Goal: Task Accomplishment & Management: Manage account settings

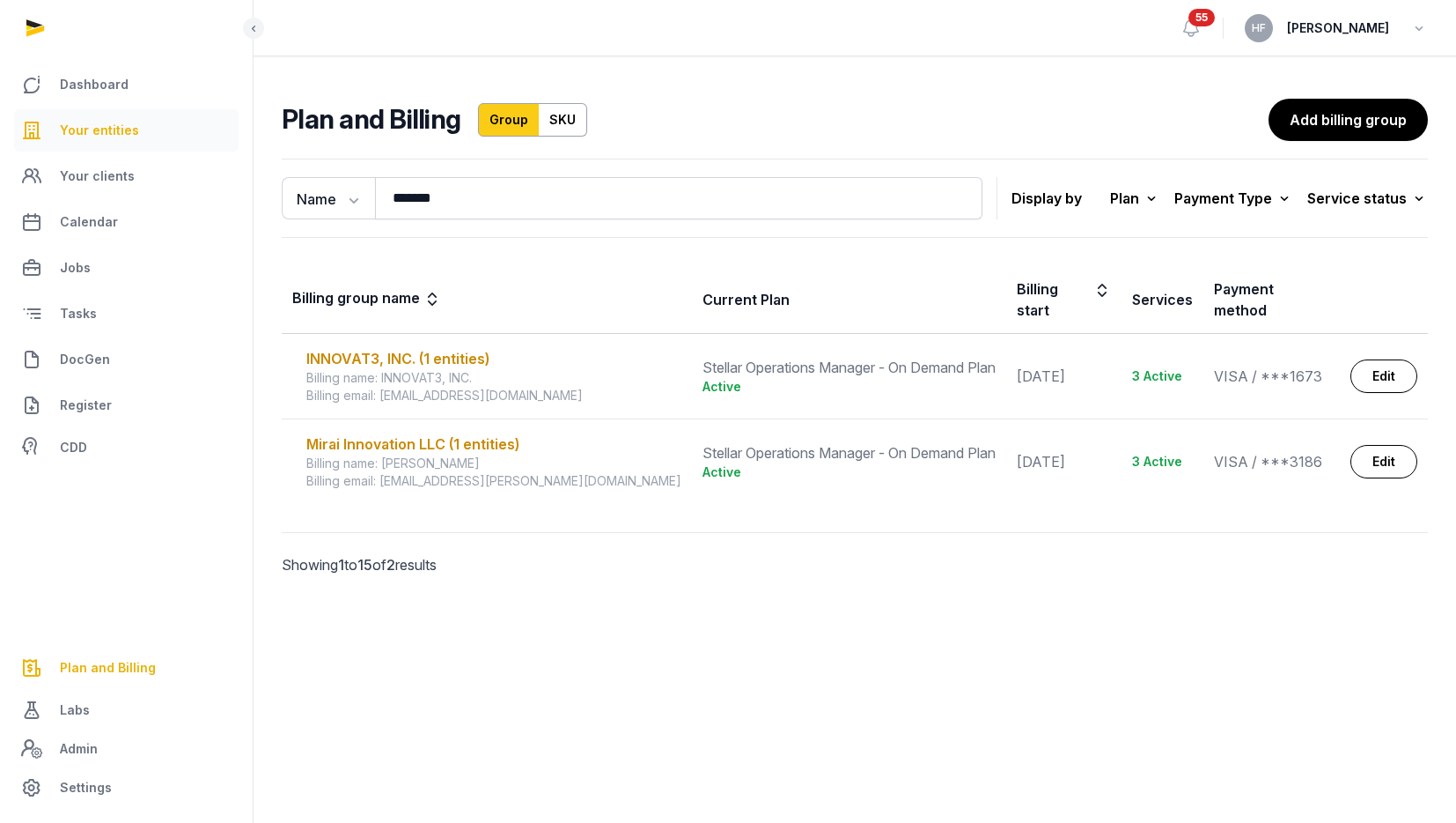
click at [102, 143] on link "Your entities" at bounding box center [126, 130] width 225 height 42
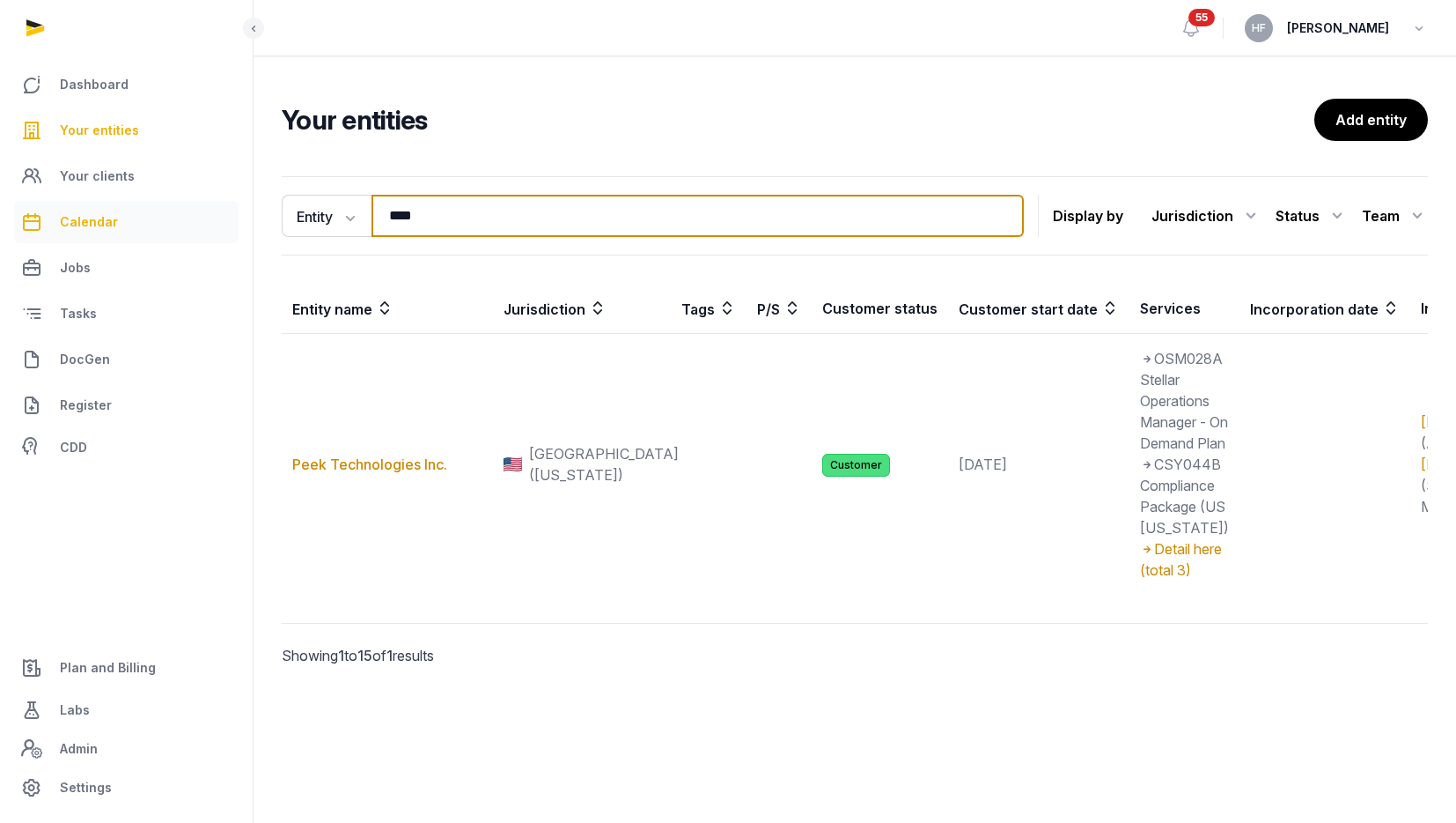
drag, startPoint x: 512, startPoint y: 225, endPoint x: 193, endPoint y: 225, distance: 319.0
click at [197, 225] on div "Dashboard Your entities Your clients Calendar Jobs Tasks DocGen Register CDD Pl…" at bounding box center [728, 412] width 1456 height 823
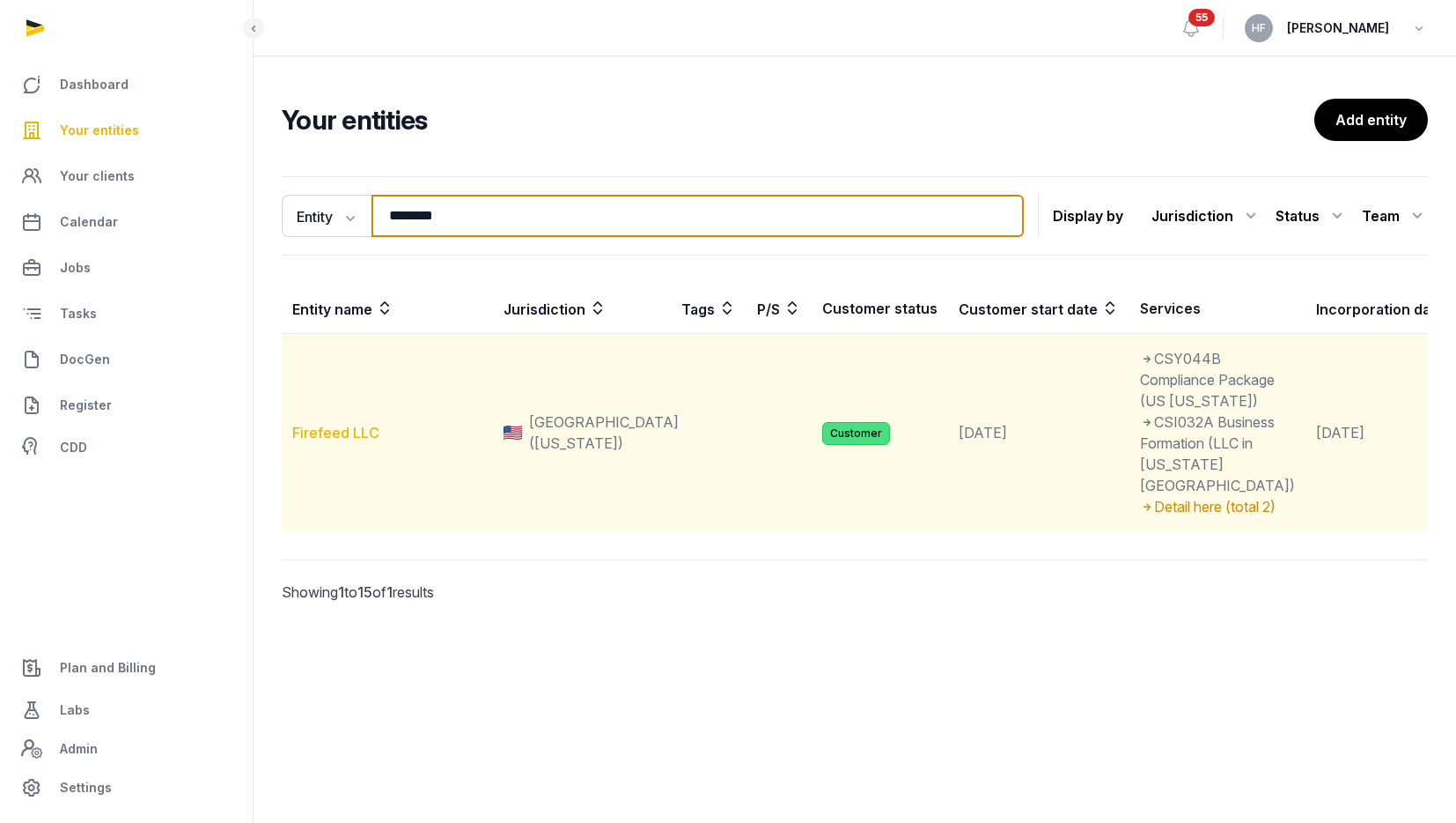
type input "********"
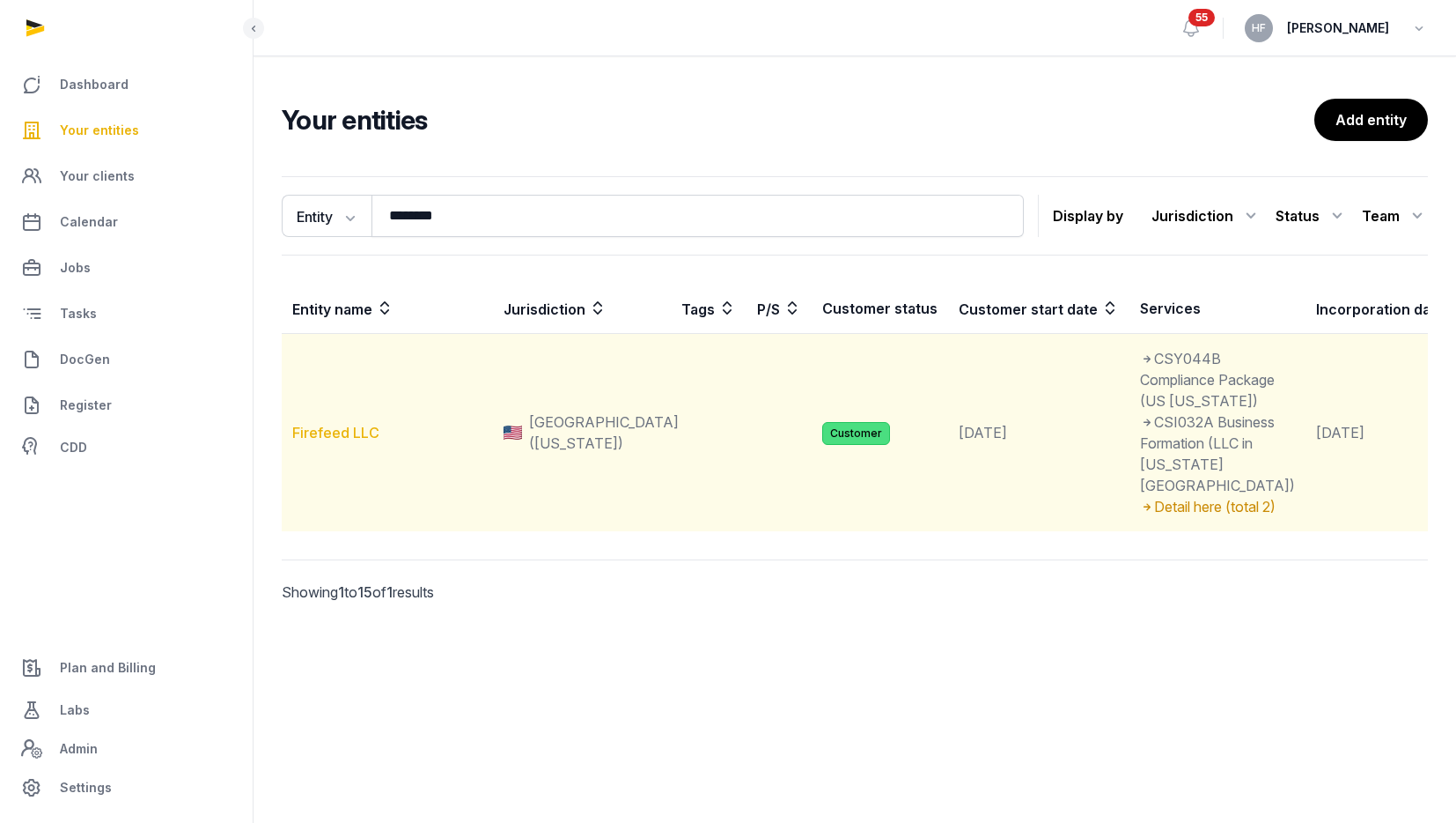
click at [357, 441] on link "Firefeed LLC" at bounding box center [335, 432] width 87 height 18
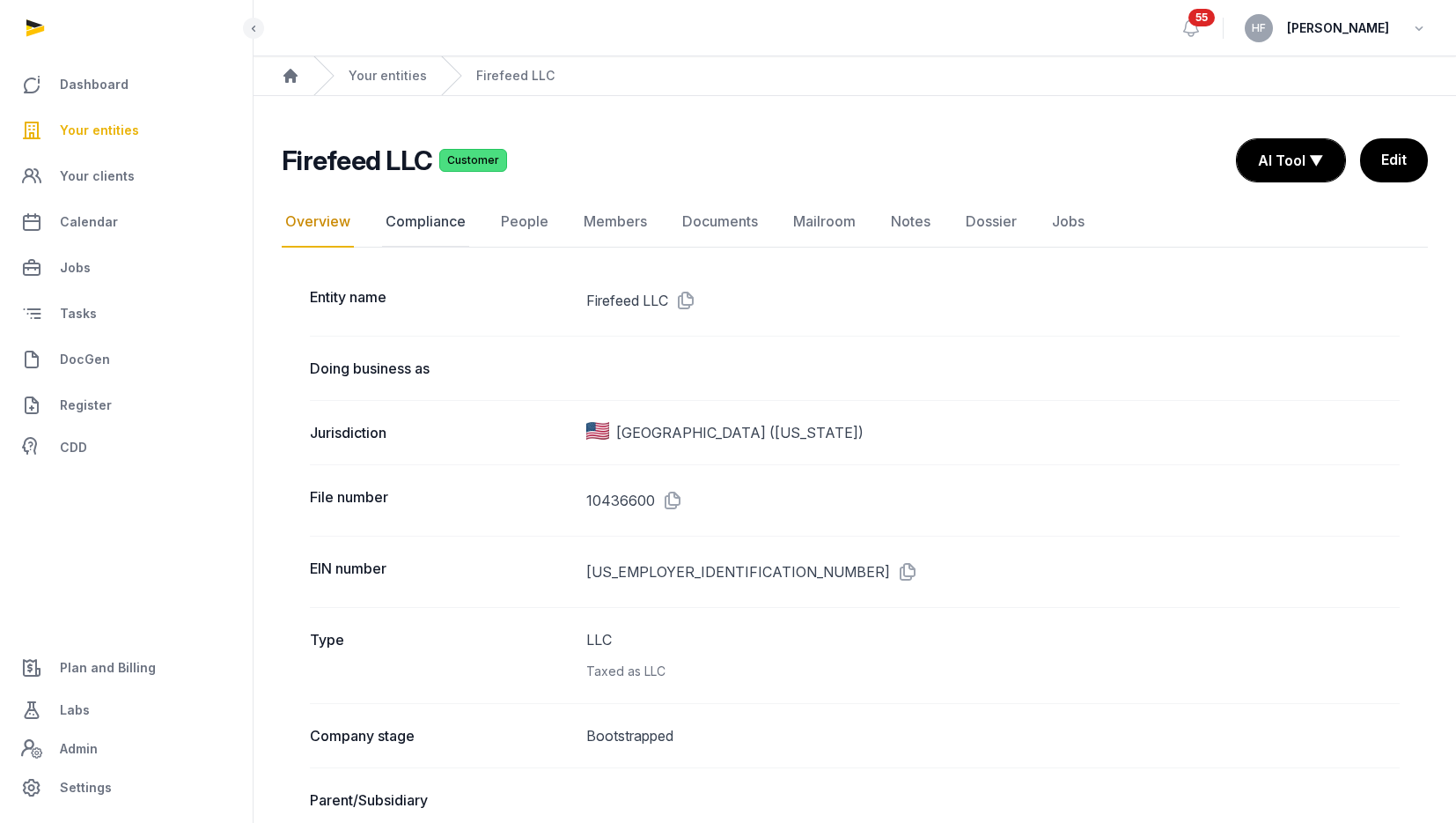
click at [438, 232] on link "Compliance" at bounding box center [425, 222] width 87 height 51
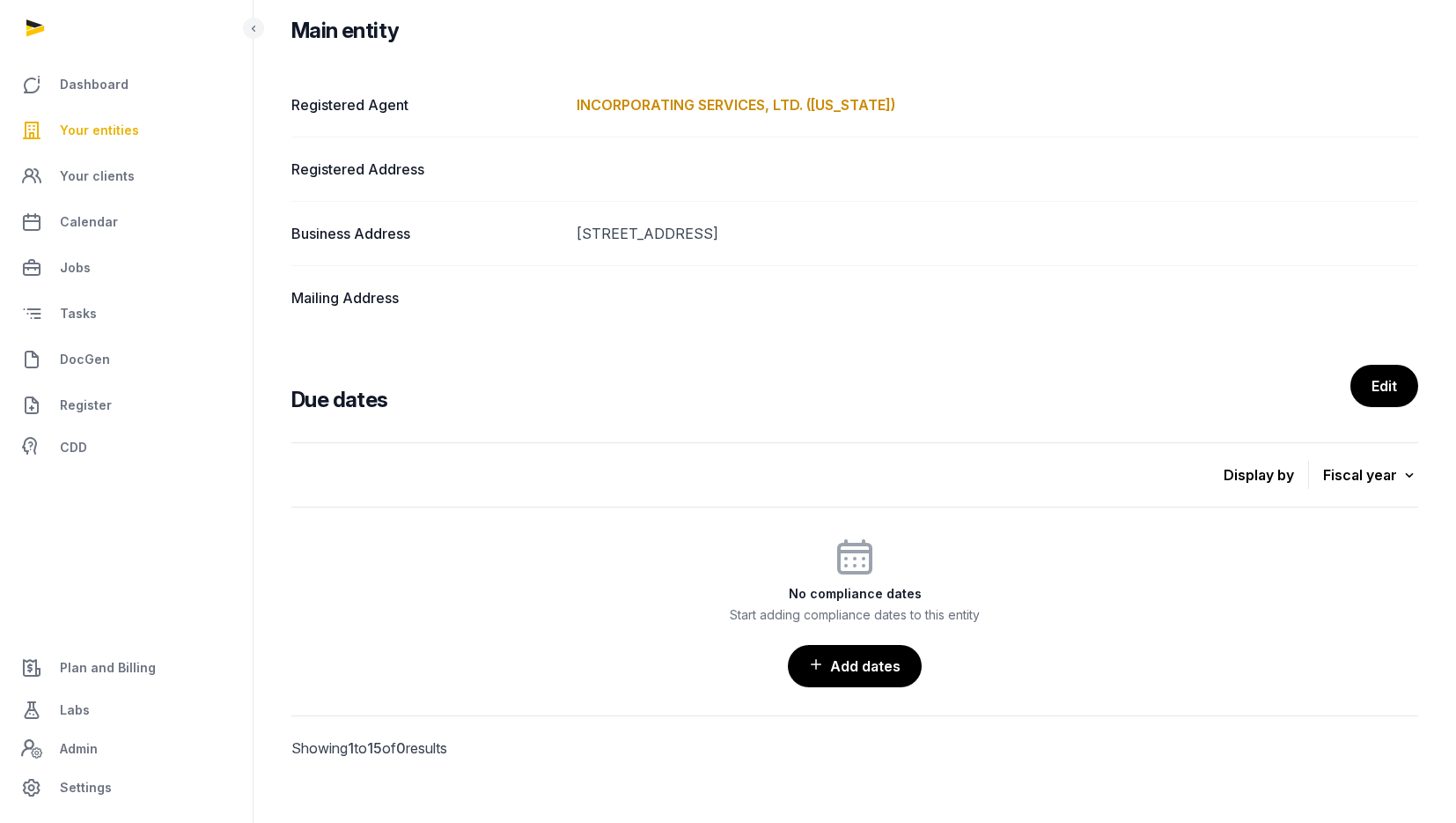
scroll to position [284, 0]
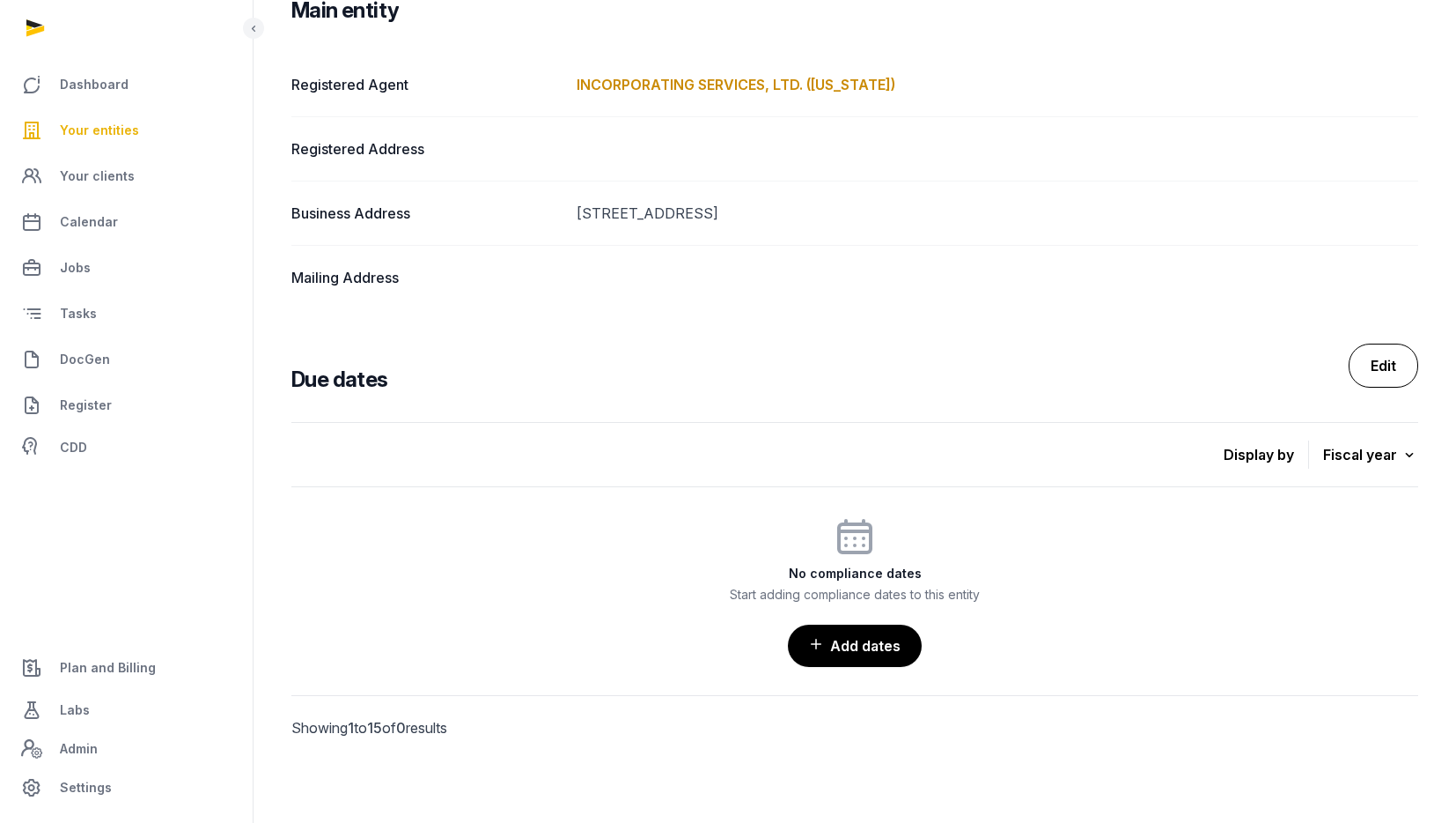
click at [1383, 356] on link "Edit" at bounding box center [1383, 365] width 70 height 44
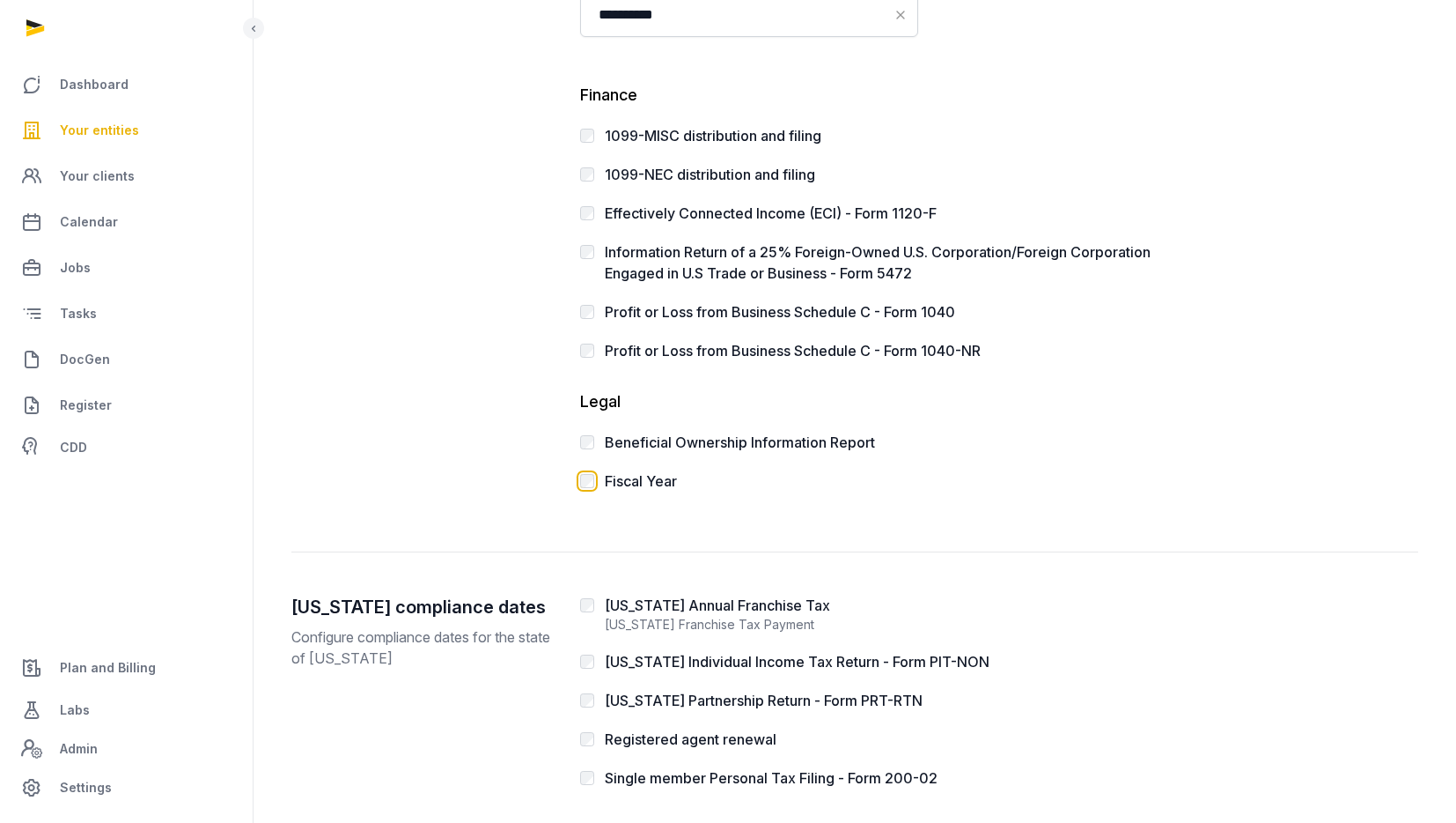
scroll to position [420, 0]
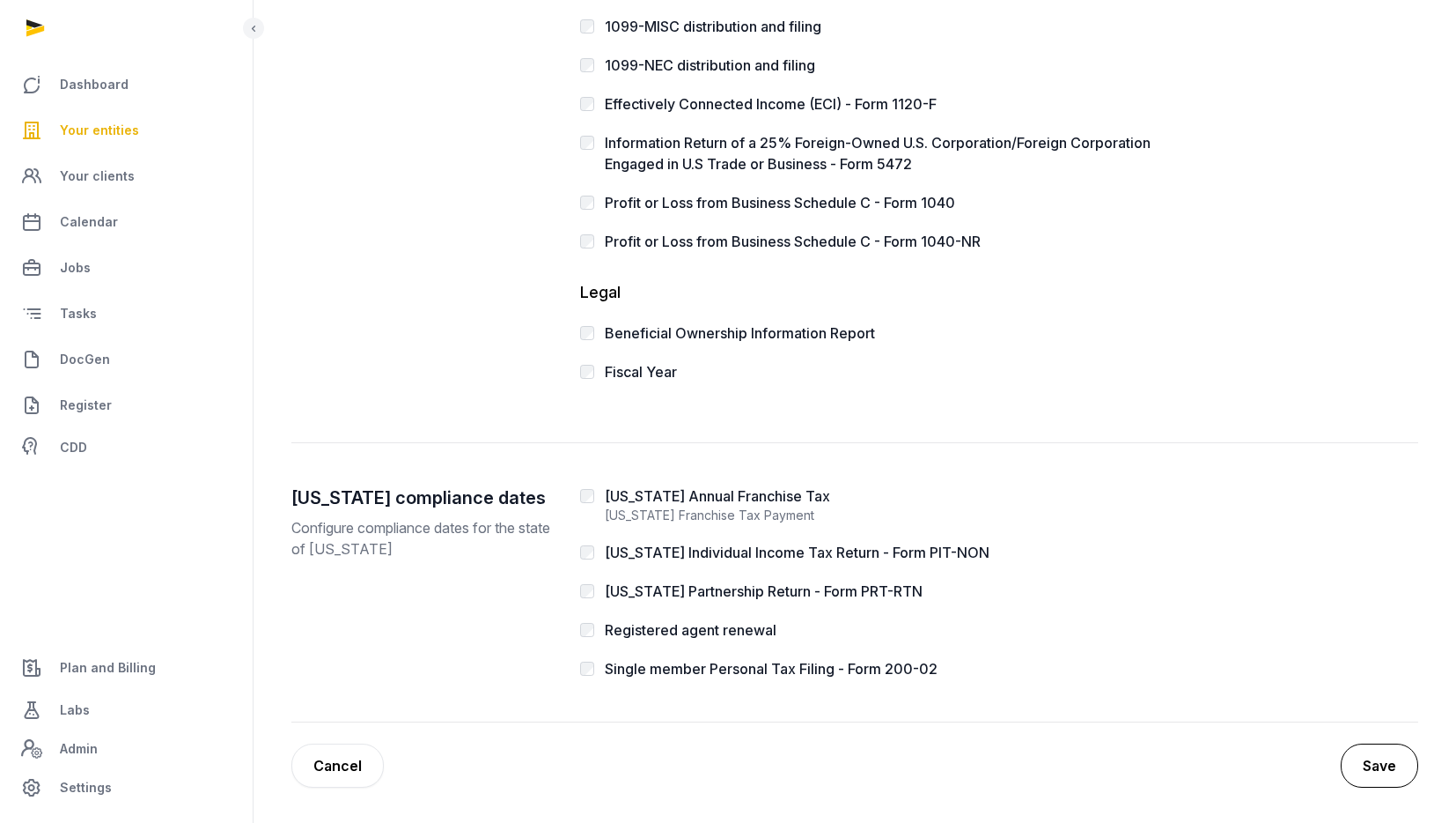
click at [1384, 758] on button "Save" at bounding box center [1379, 765] width 78 height 44
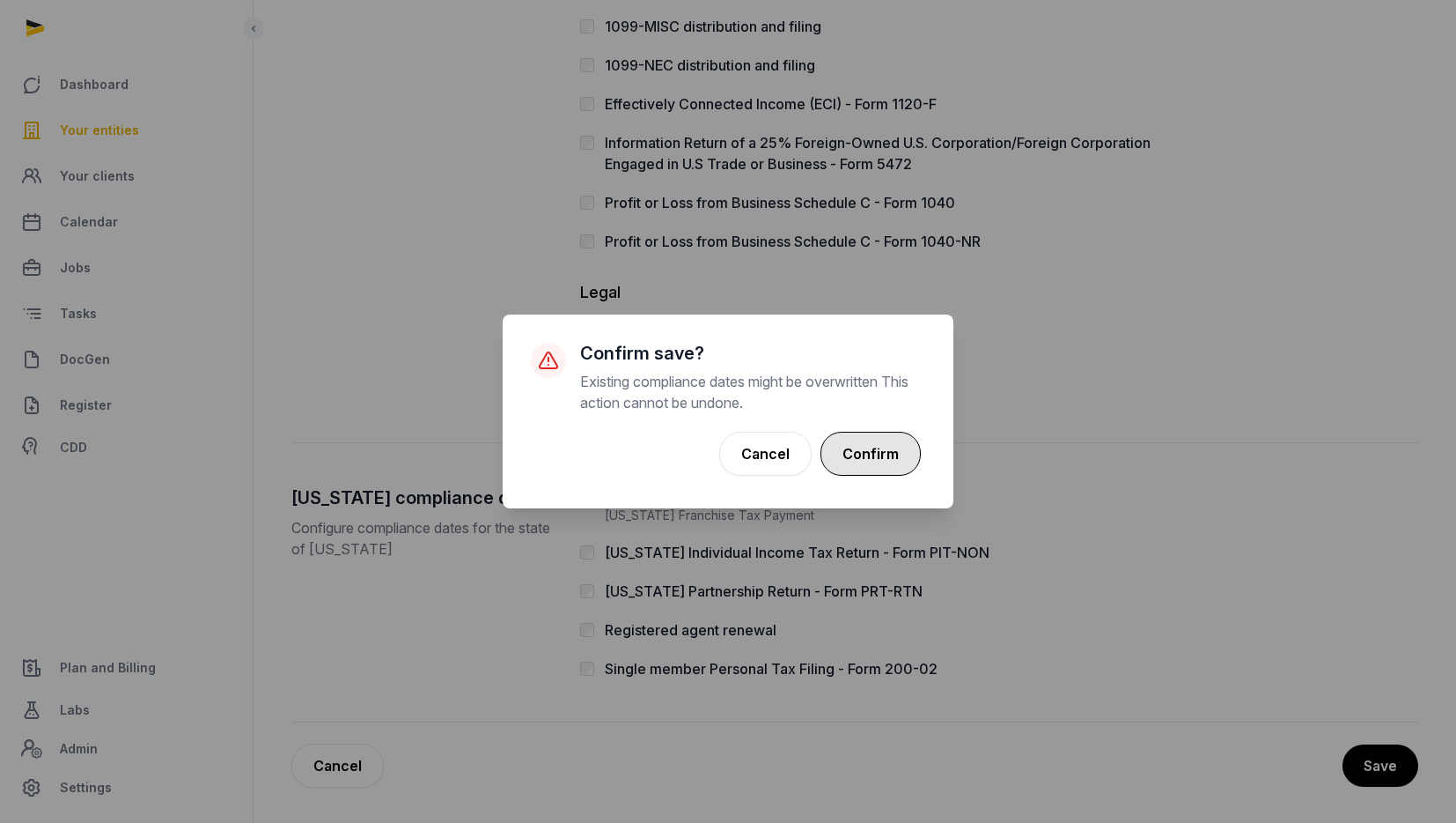
click at [913, 469] on button "Confirm" at bounding box center [871, 453] width 101 height 44
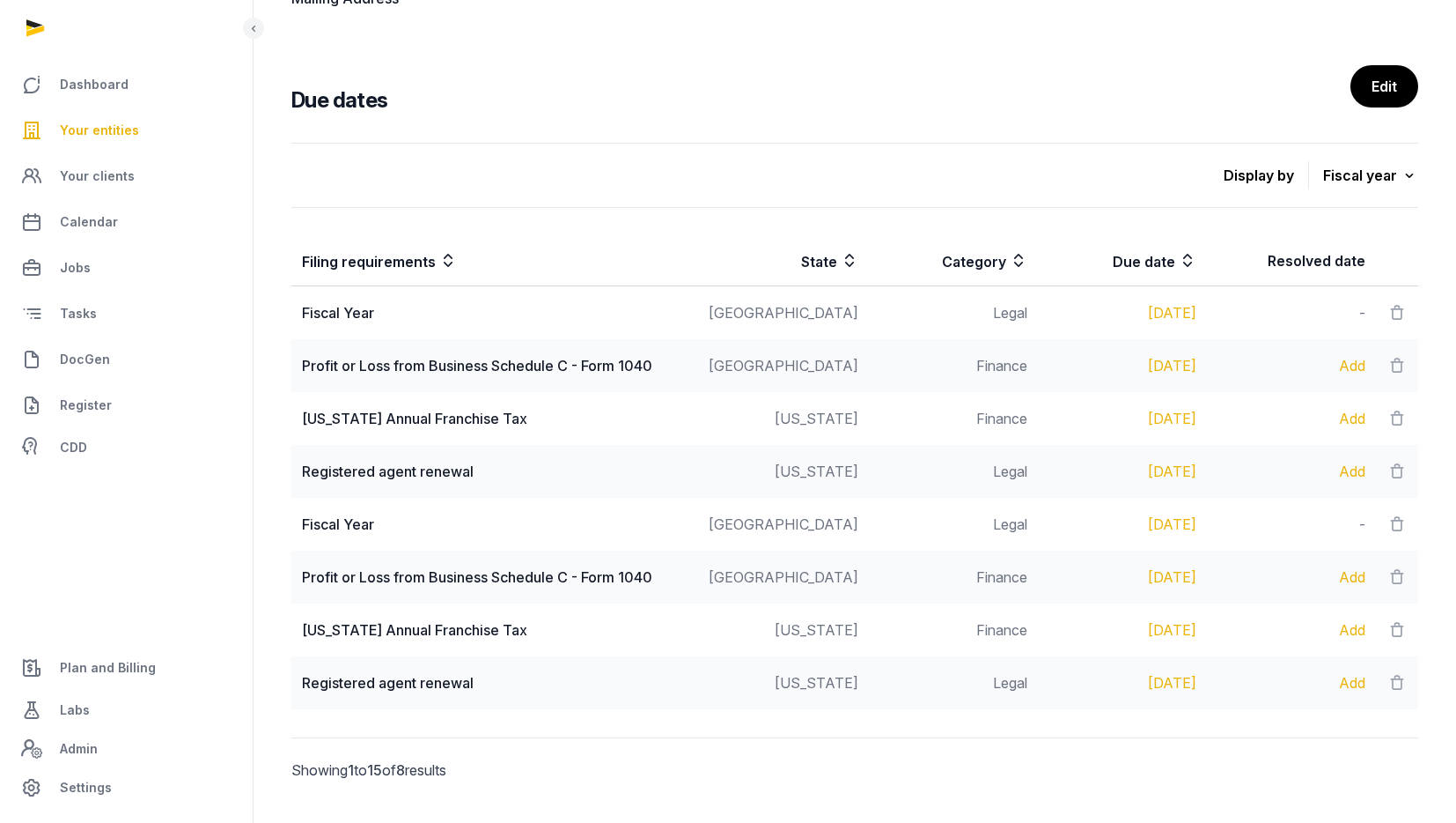
scroll to position [669, 0]
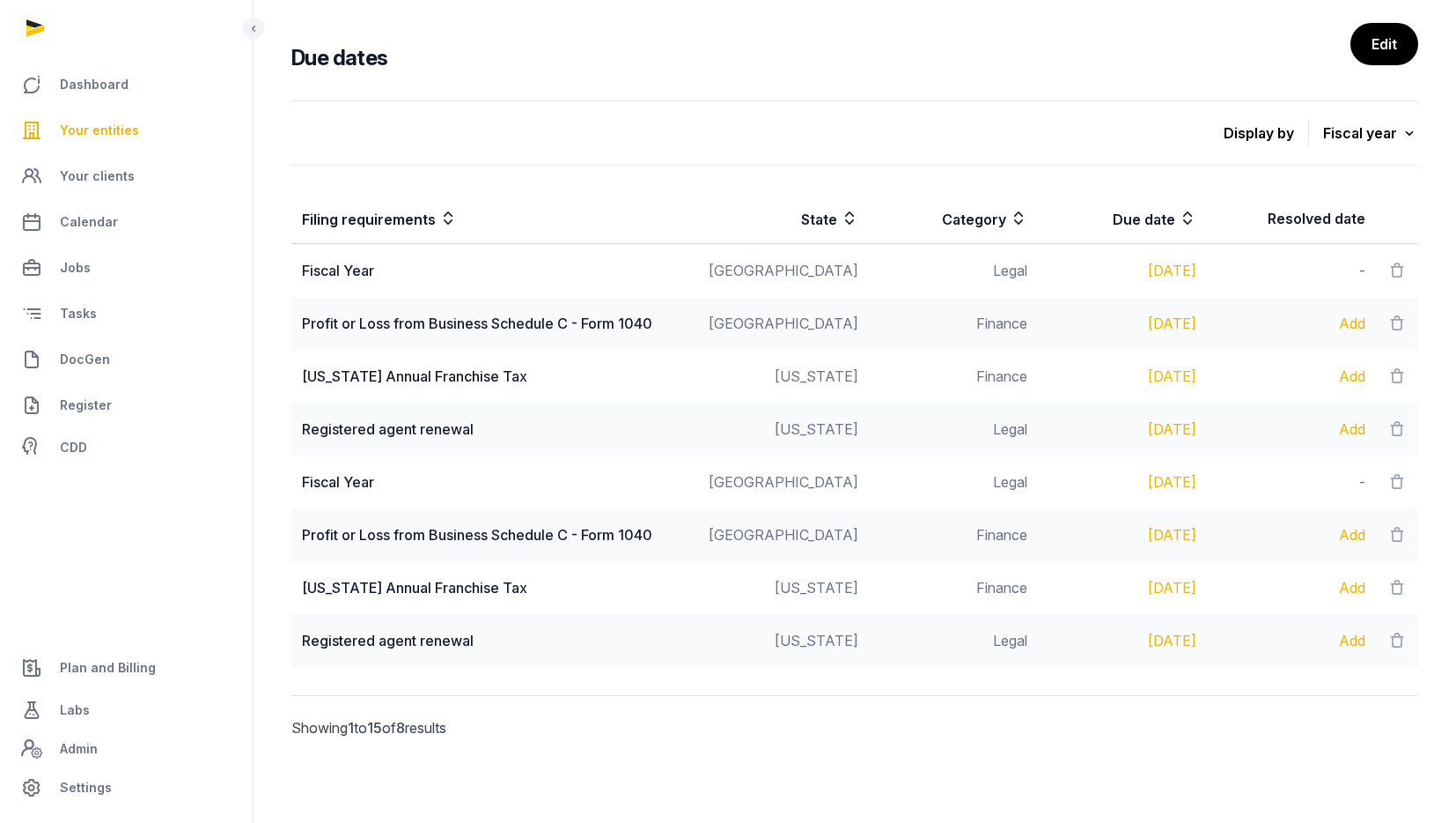
click at [107, 128] on span "Your entities" at bounding box center [100, 129] width 79 height 21
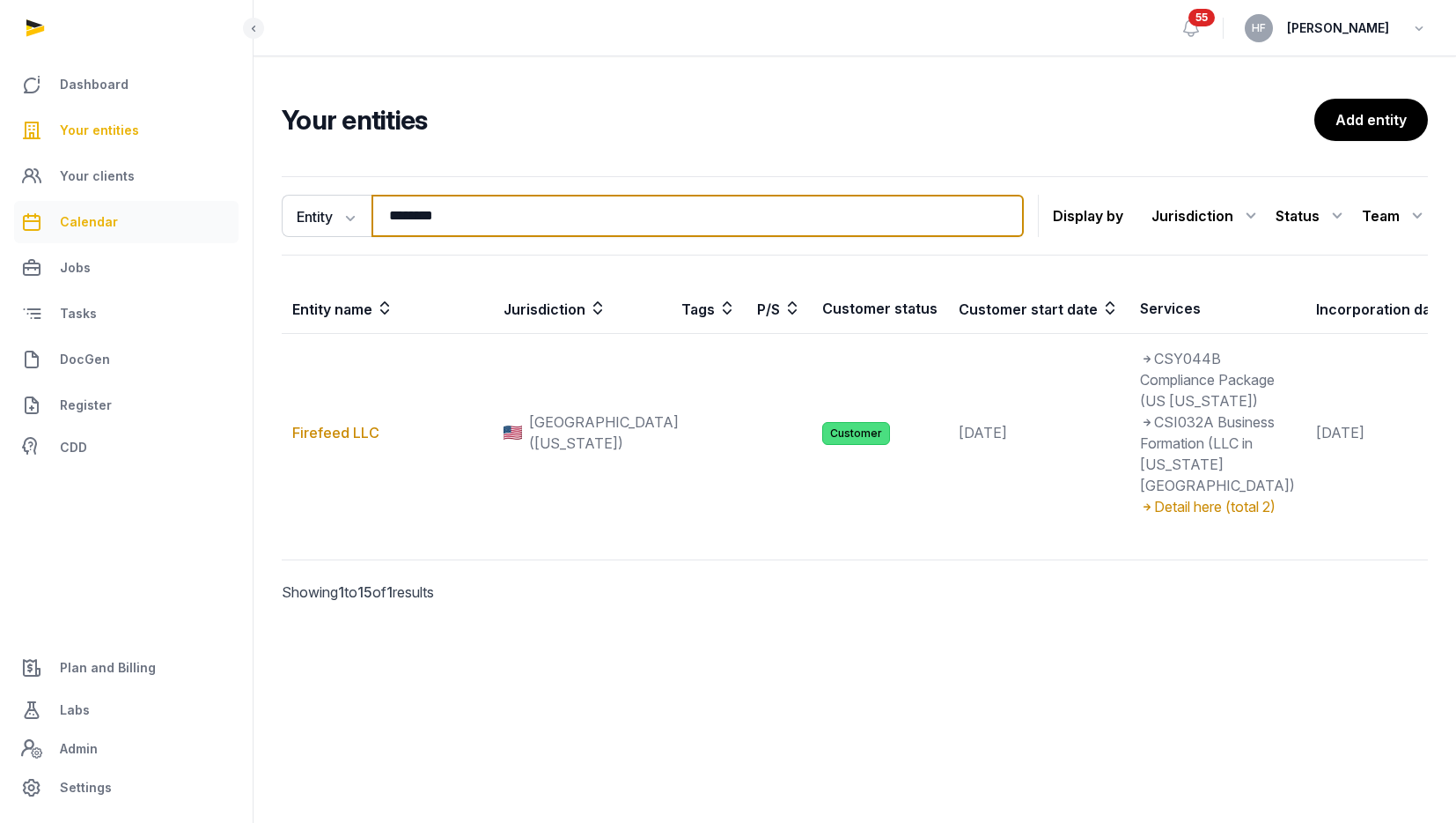
drag, startPoint x: 477, startPoint y: 215, endPoint x: 181, endPoint y: 215, distance: 296.0
click at [196, 215] on div "Dashboard Your entities Your clients Calendar Jobs Tasks DocGen Register CDD Pl…" at bounding box center [728, 412] width 1456 height 823
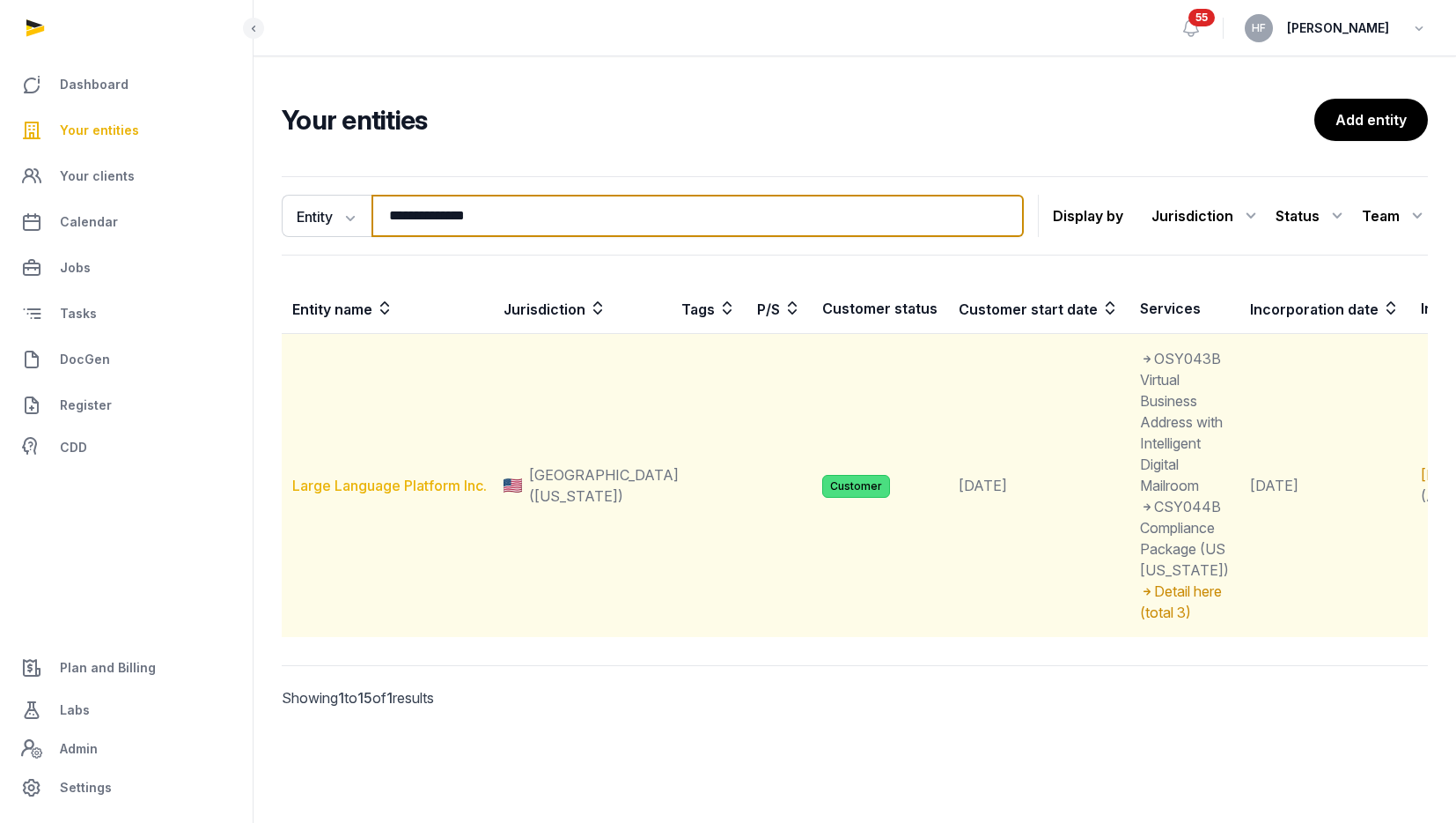
type input "**********"
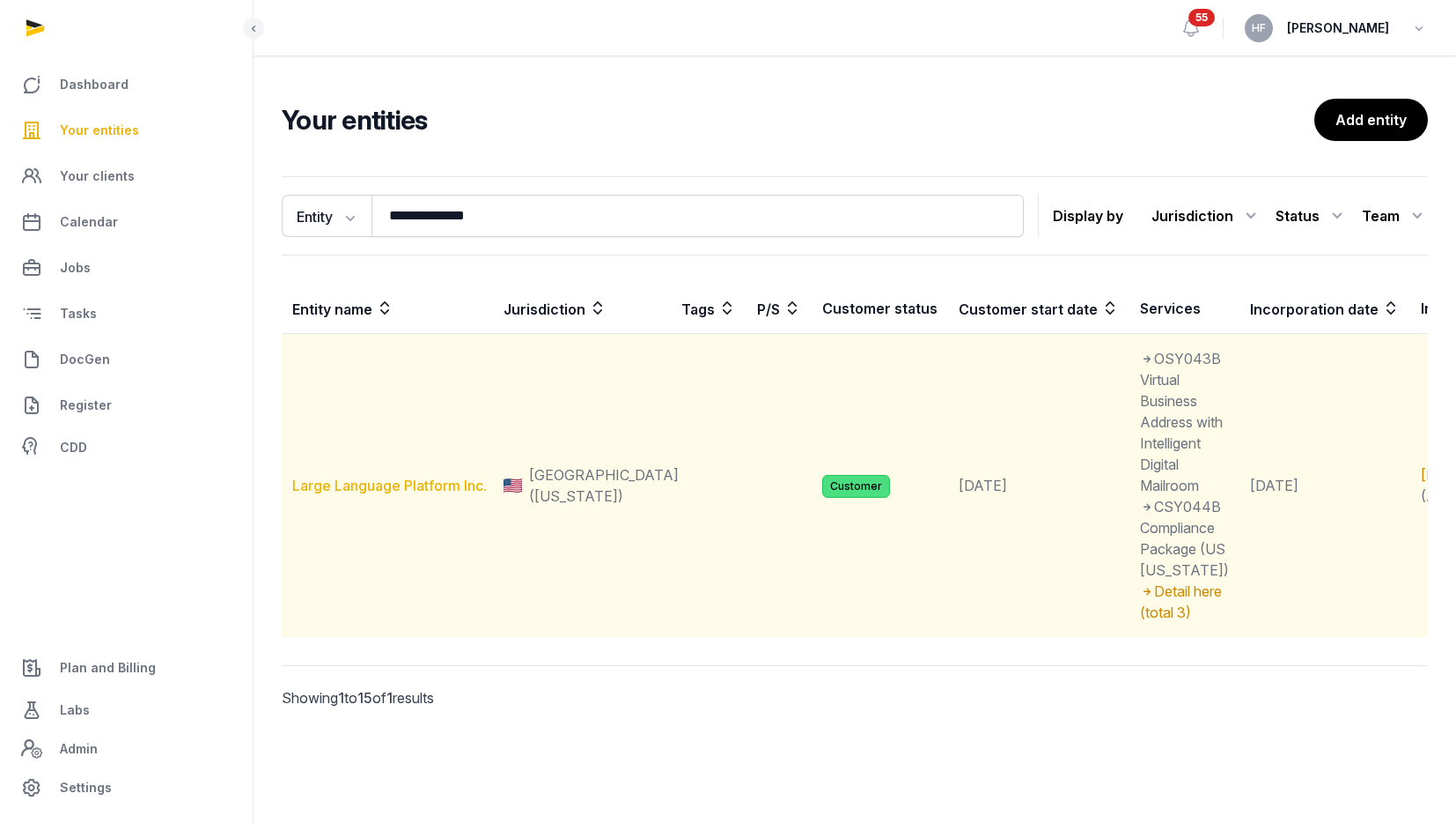
click at [452, 494] on link "Large Language Platform Inc." at bounding box center [389, 486] width 194 height 18
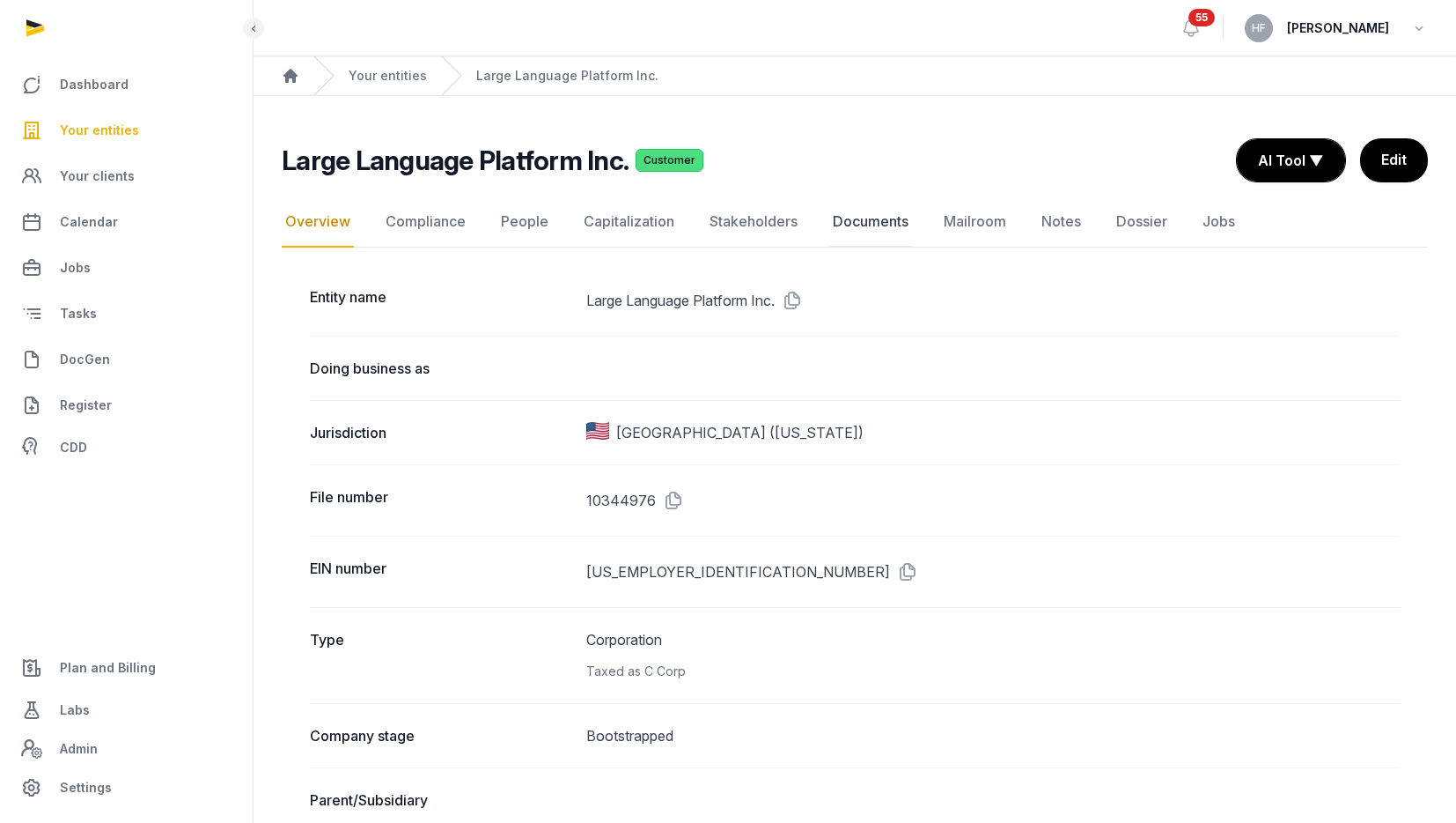
click at [839, 230] on link "Documents" at bounding box center [871, 222] width 83 height 51
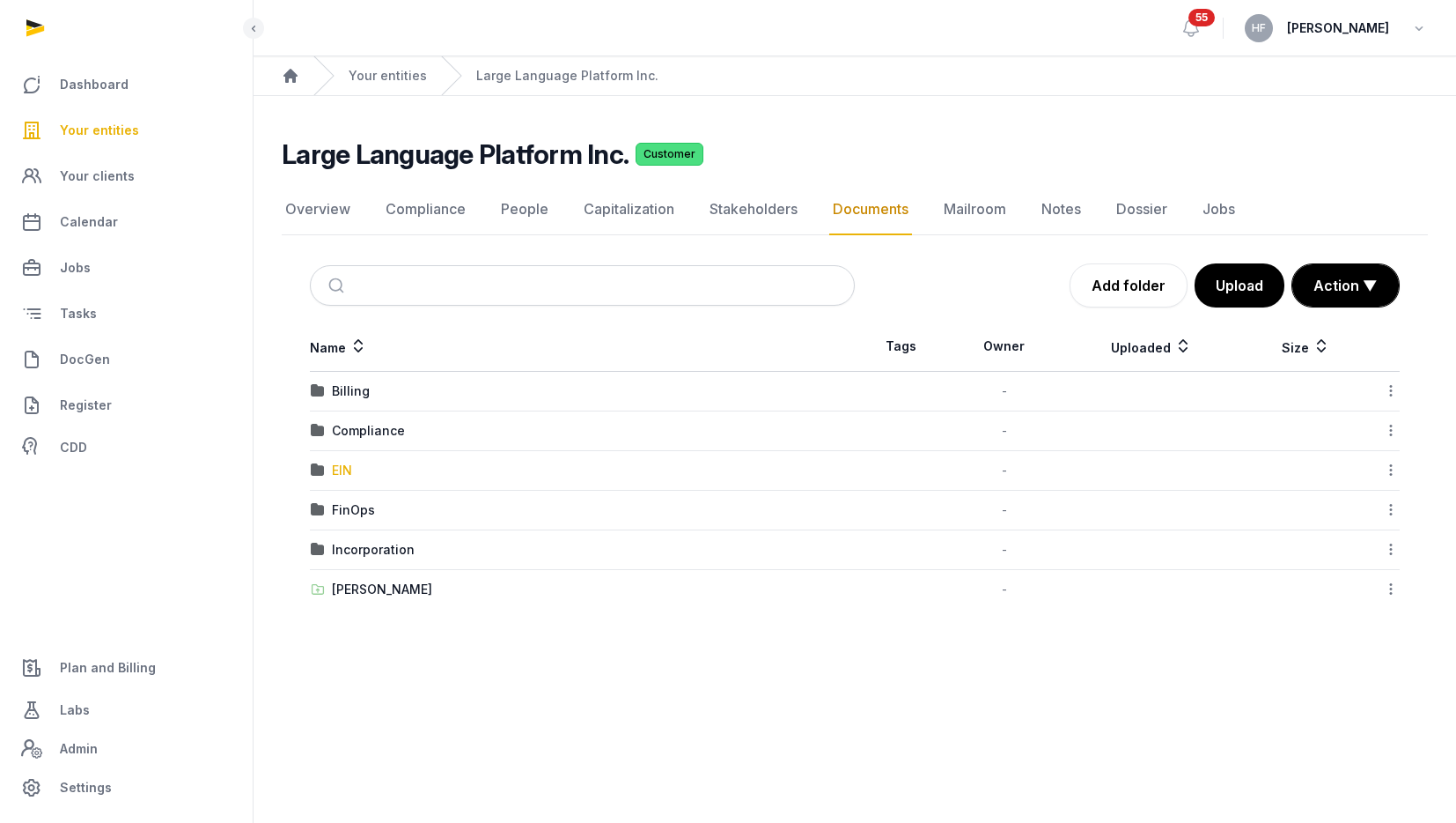
click at [333, 472] on div "EIN" at bounding box center [341, 471] width 21 height 18
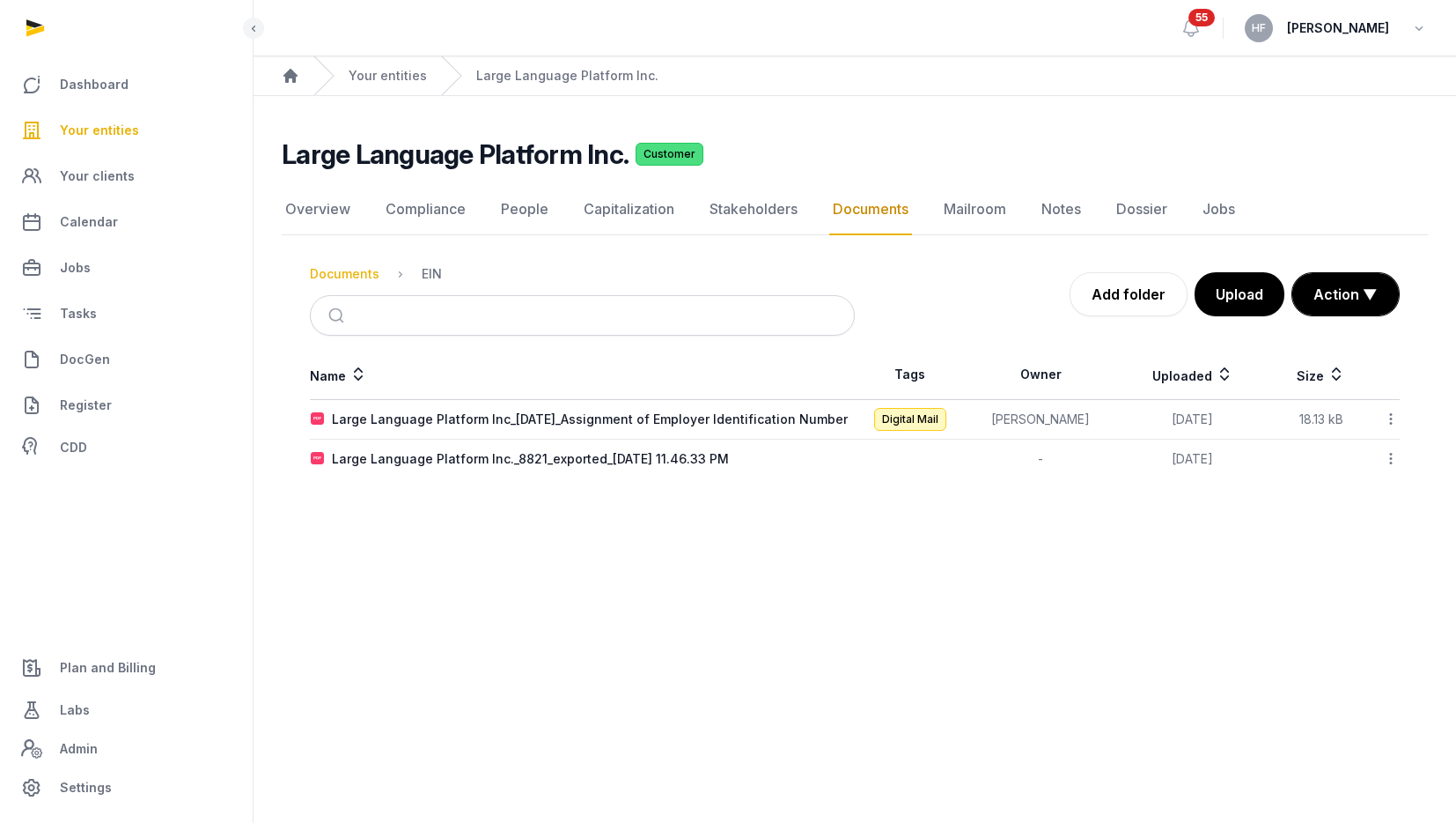
click at [346, 278] on div "Documents" at bounding box center [344, 274] width 70 height 18
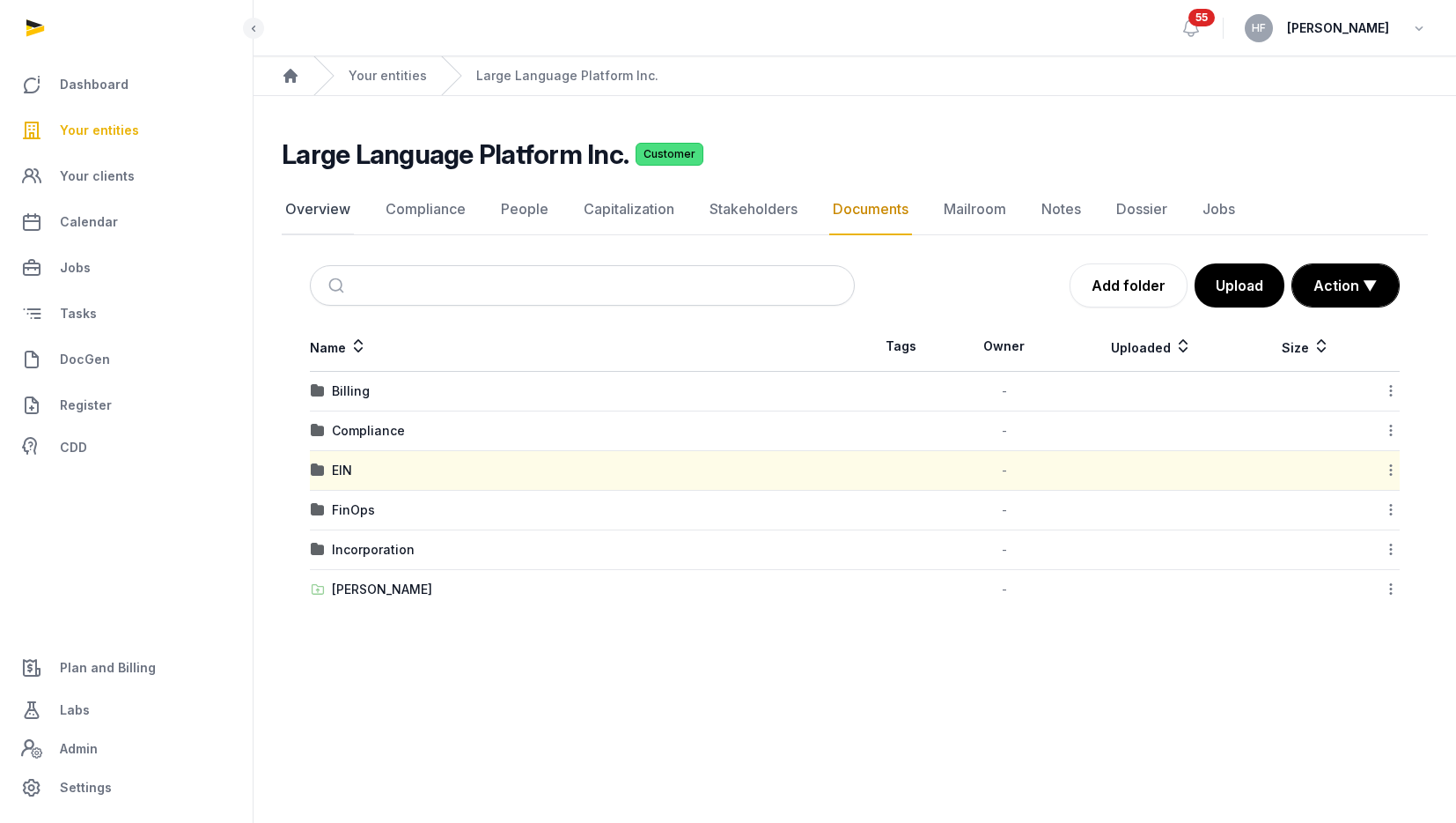
click at [334, 198] on link "Overview" at bounding box center [318, 210] width 72 height 51
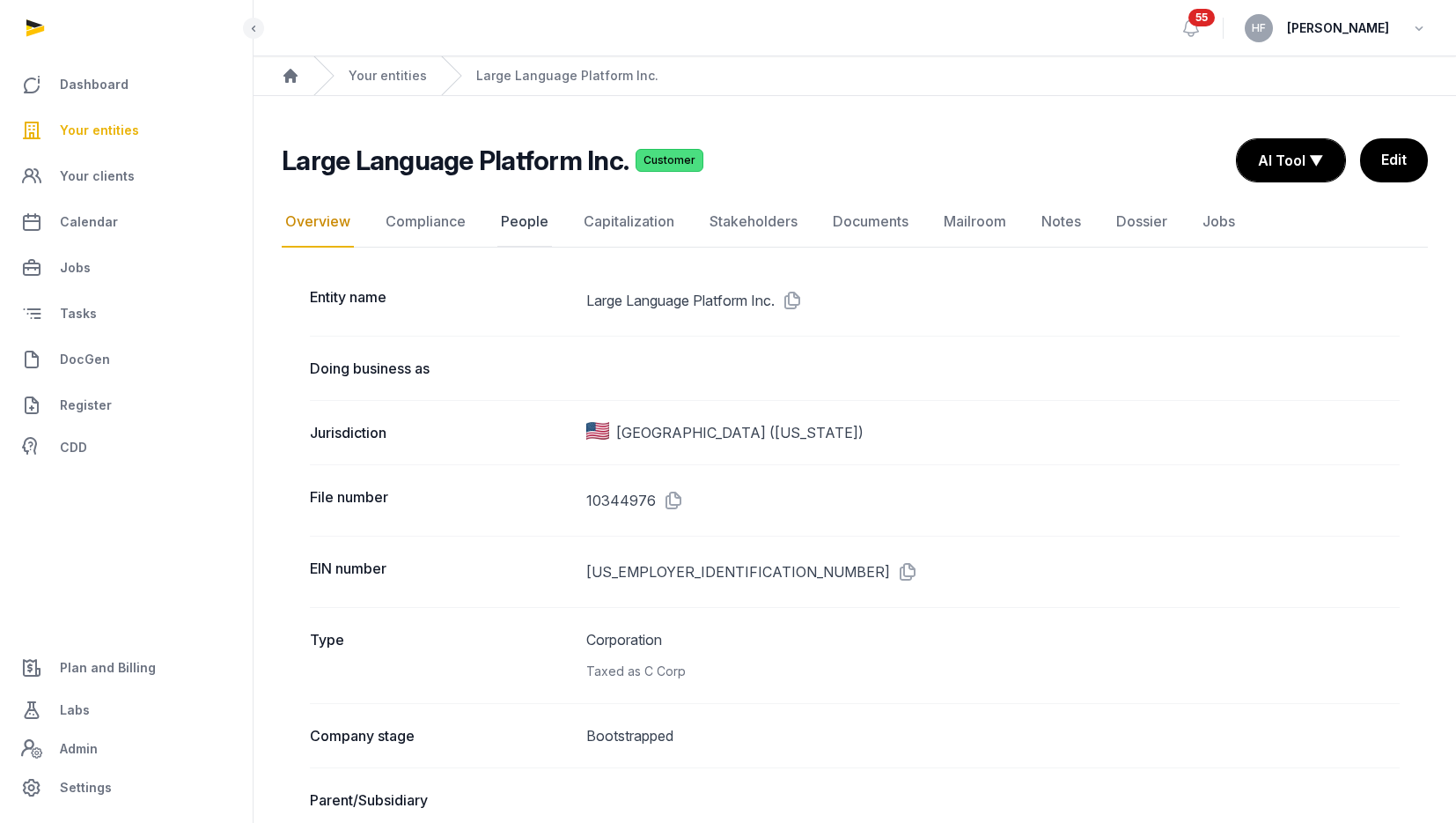
click at [531, 221] on link "People" at bounding box center [524, 222] width 54 height 51
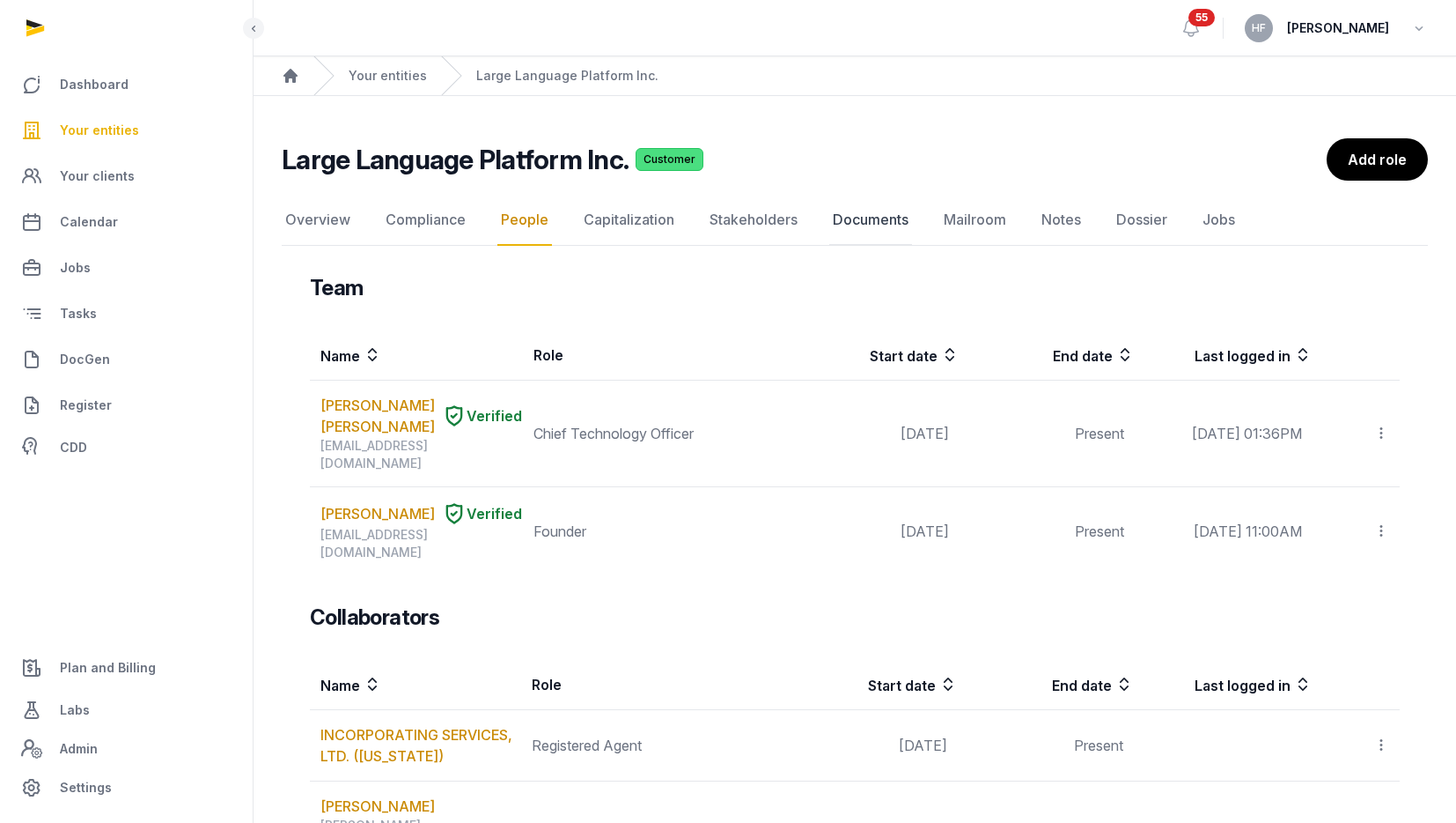
click at [875, 221] on link "Documents" at bounding box center [871, 220] width 83 height 51
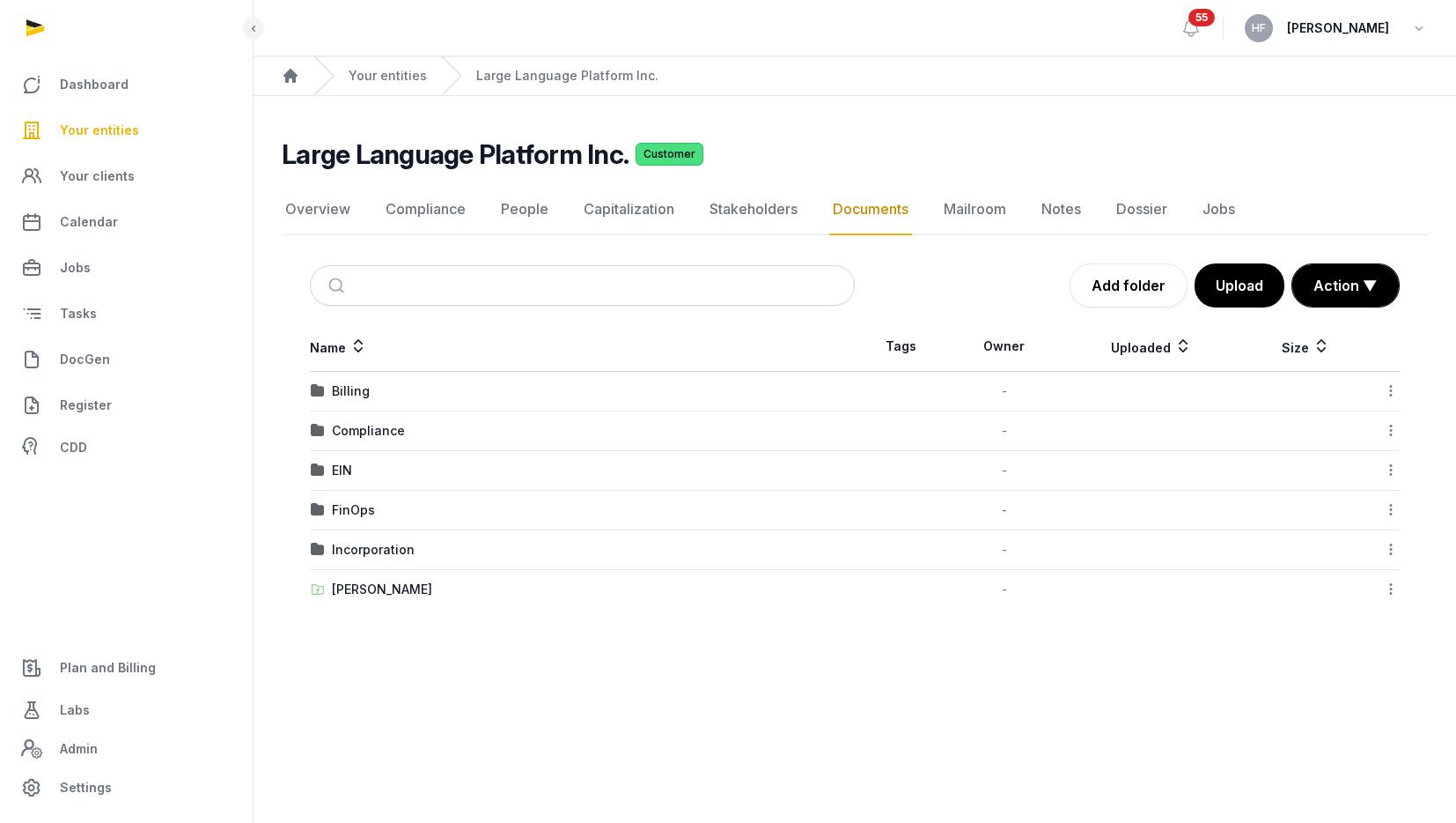
click at [375, 554] on div "Incorporation" at bounding box center [373, 550] width 83 height 18
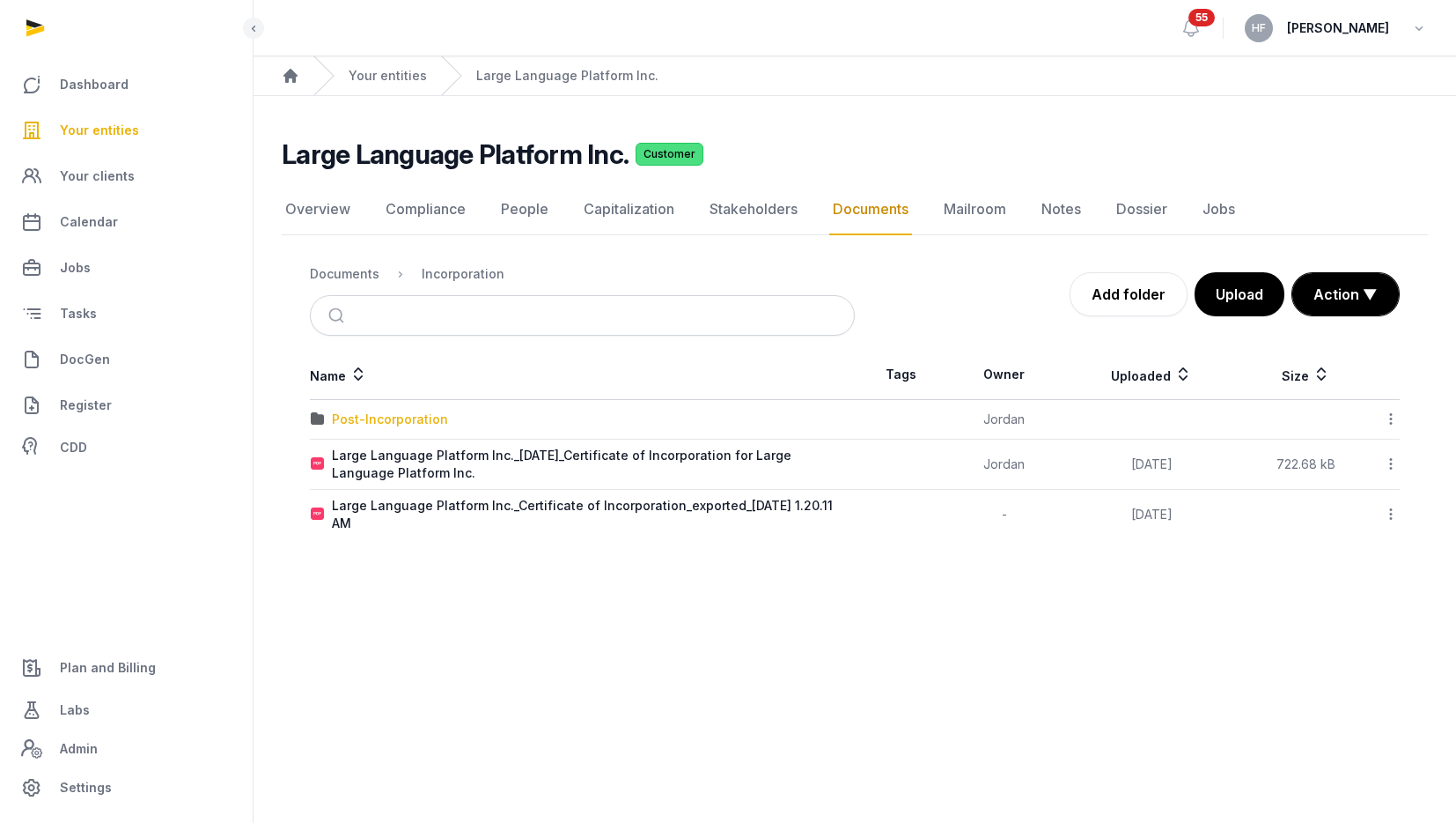
click at [414, 422] on div "Post-Incorporation" at bounding box center [390, 419] width 116 height 18
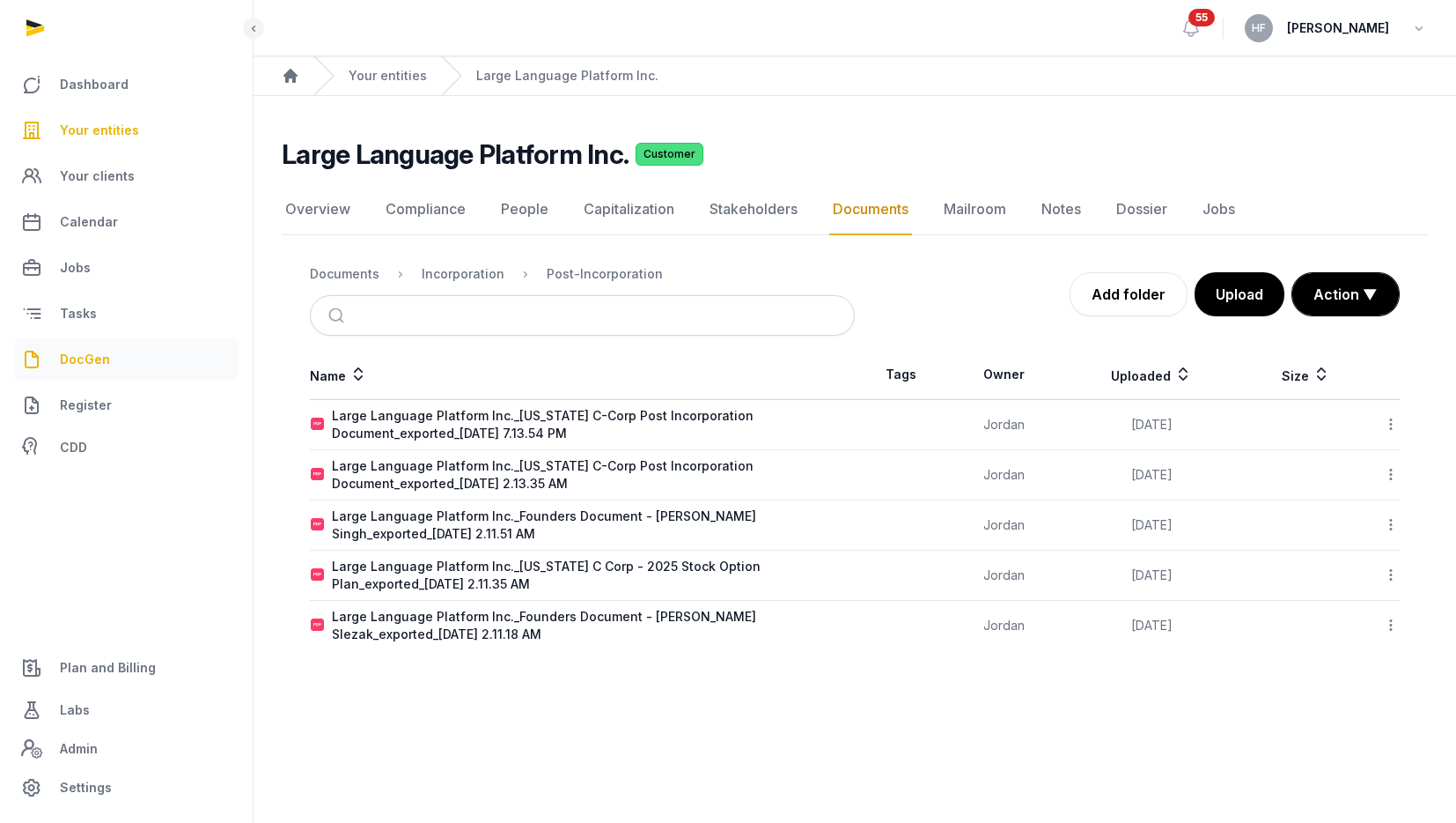
click at [86, 360] on span "DocGen" at bounding box center [85, 358] width 50 height 21
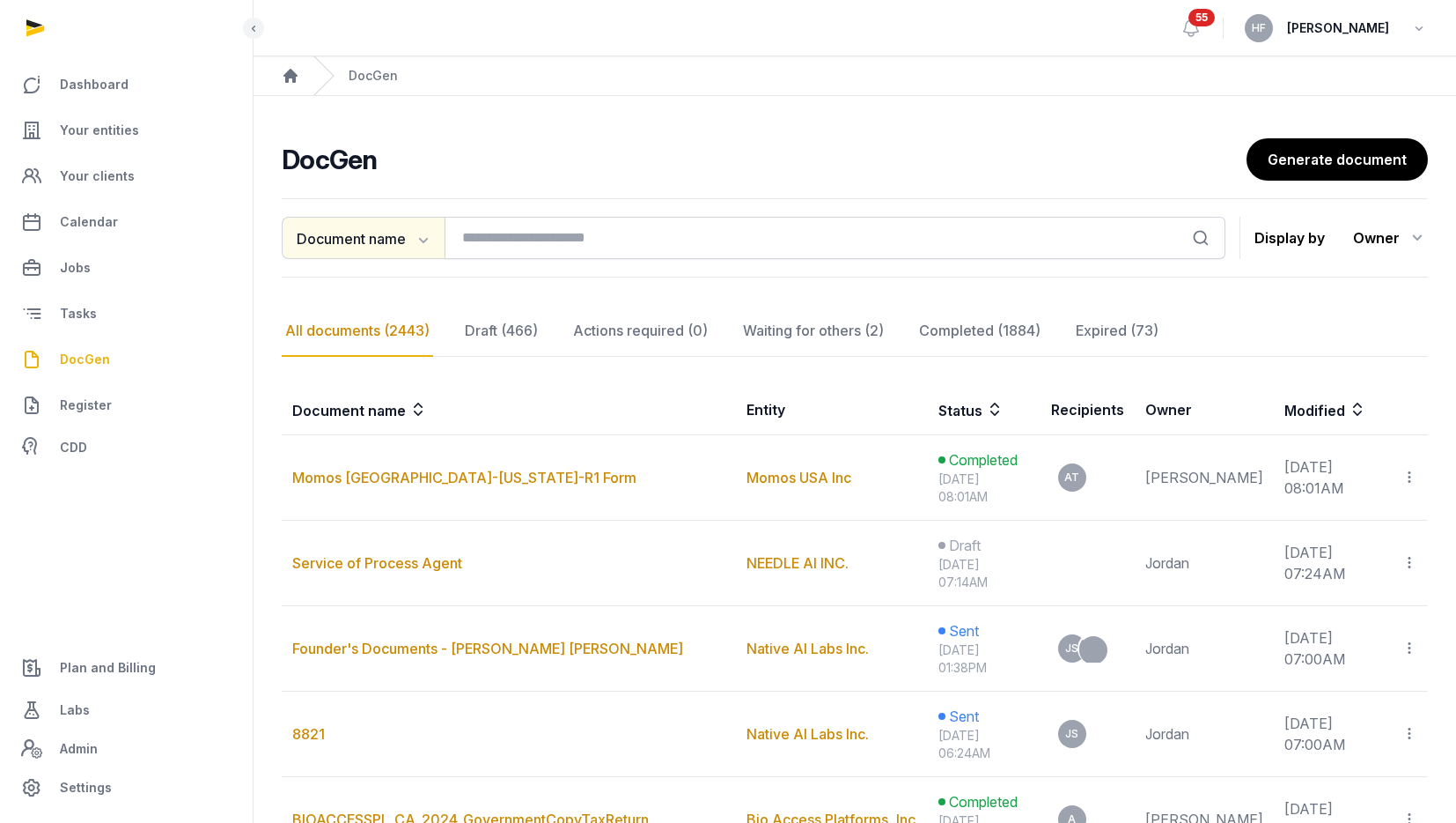
click at [407, 249] on button "Document name" at bounding box center [363, 238] width 163 height 42
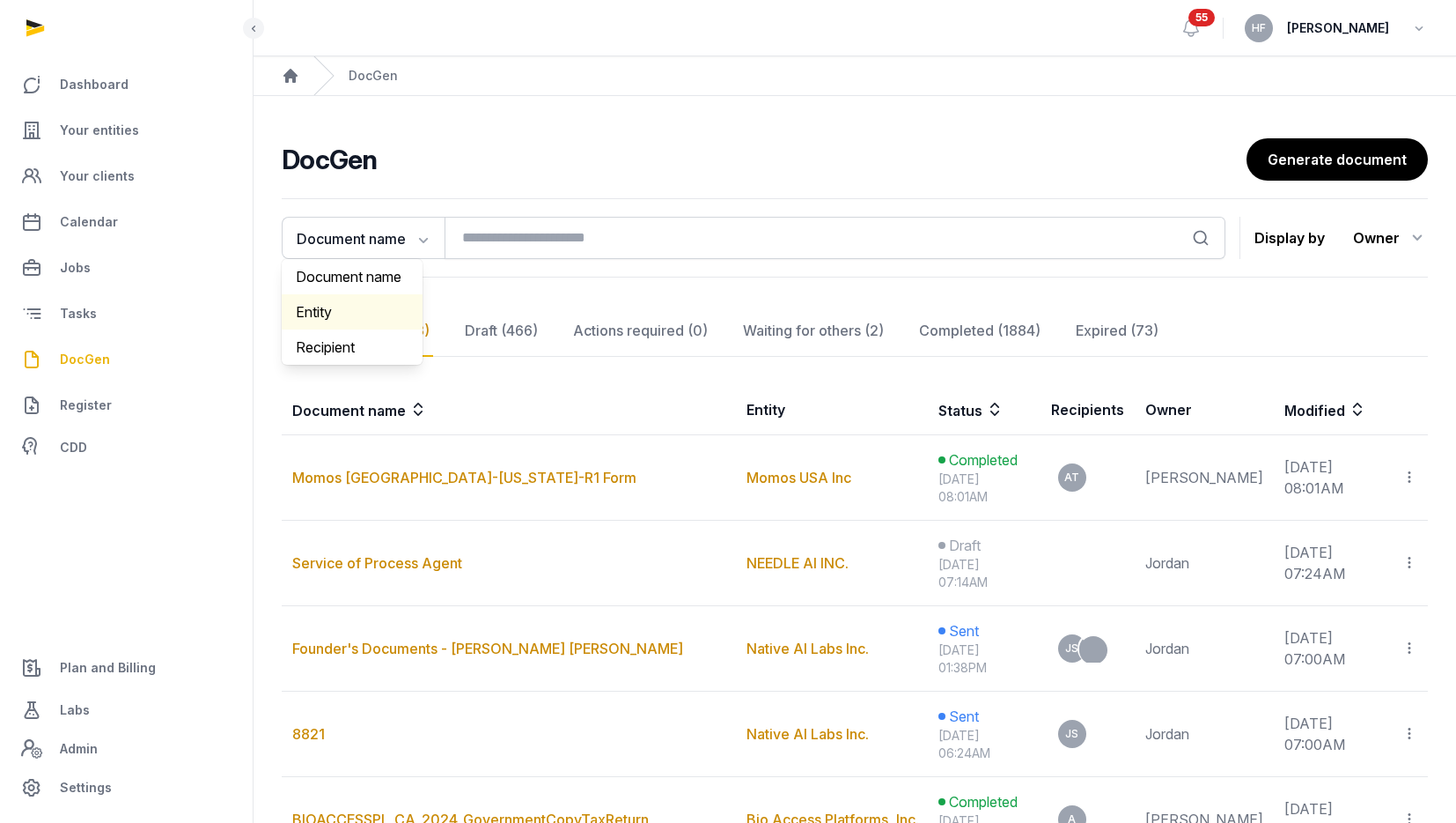
click at [372, 303] on div "Entity" at bounding box center [352, 312] width 141 height 36
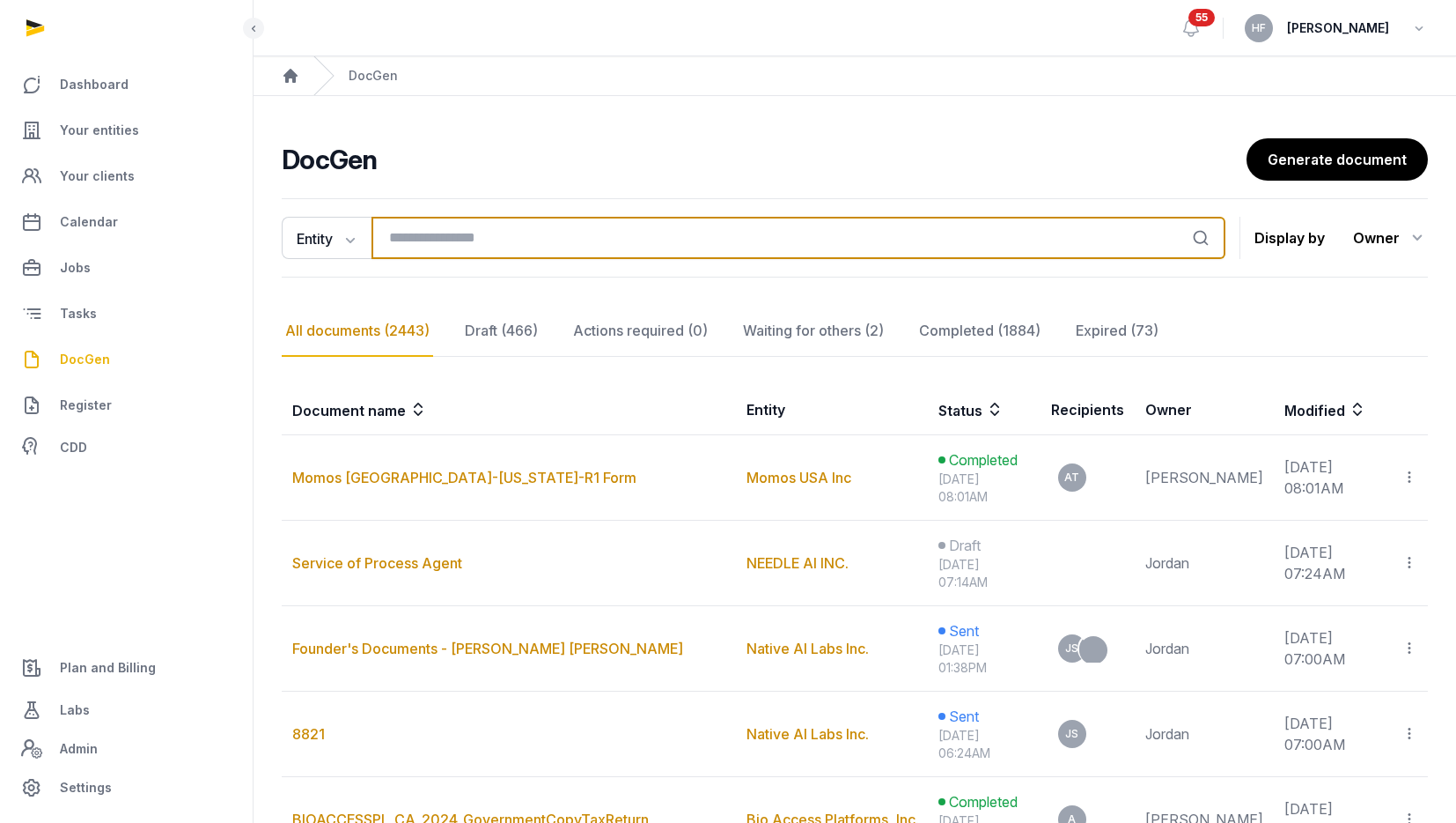
click at [471, 235] on input "search" at bounding box center [799, 238] width 854 height 42
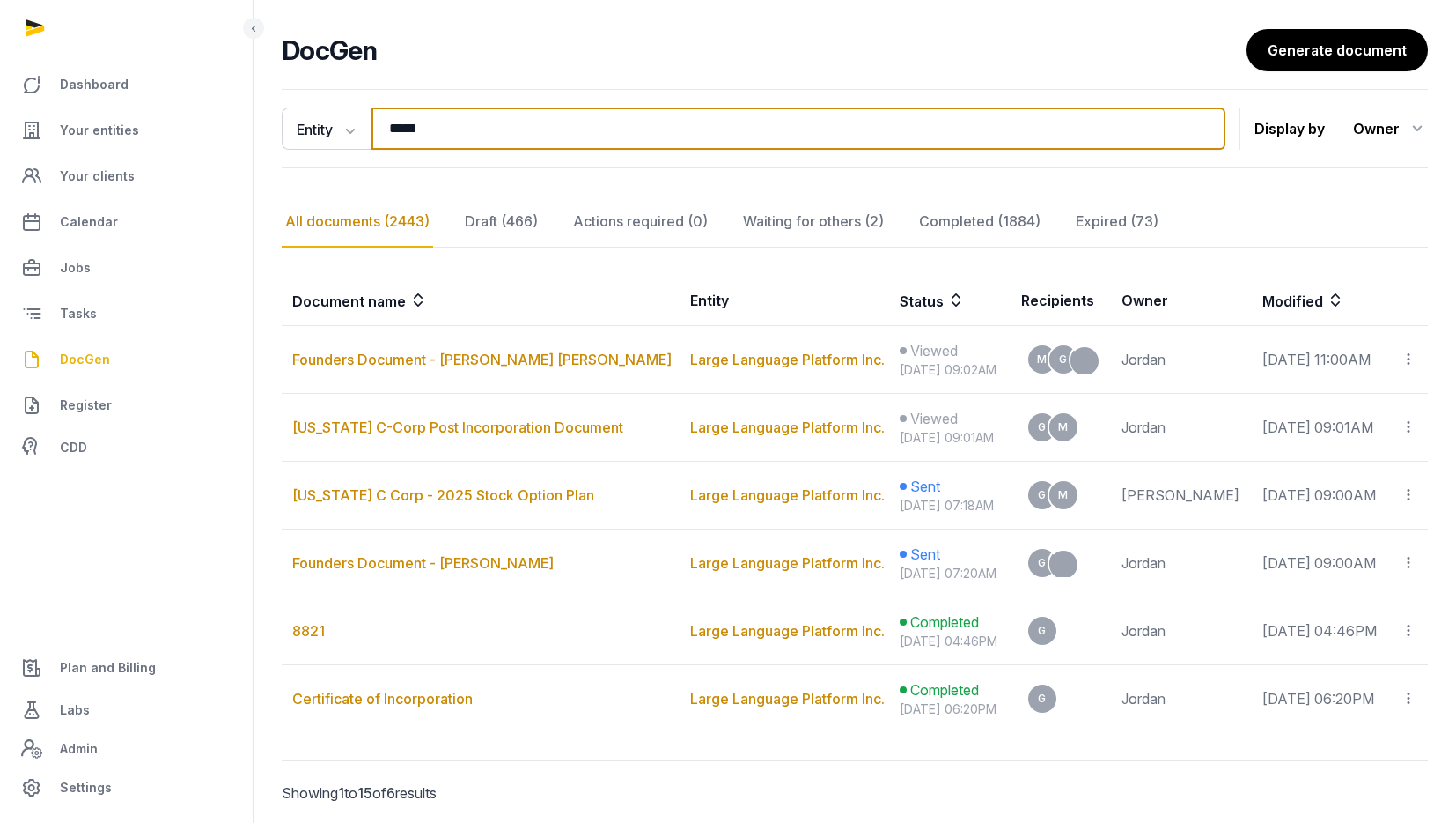
scroll to position [118, 0]
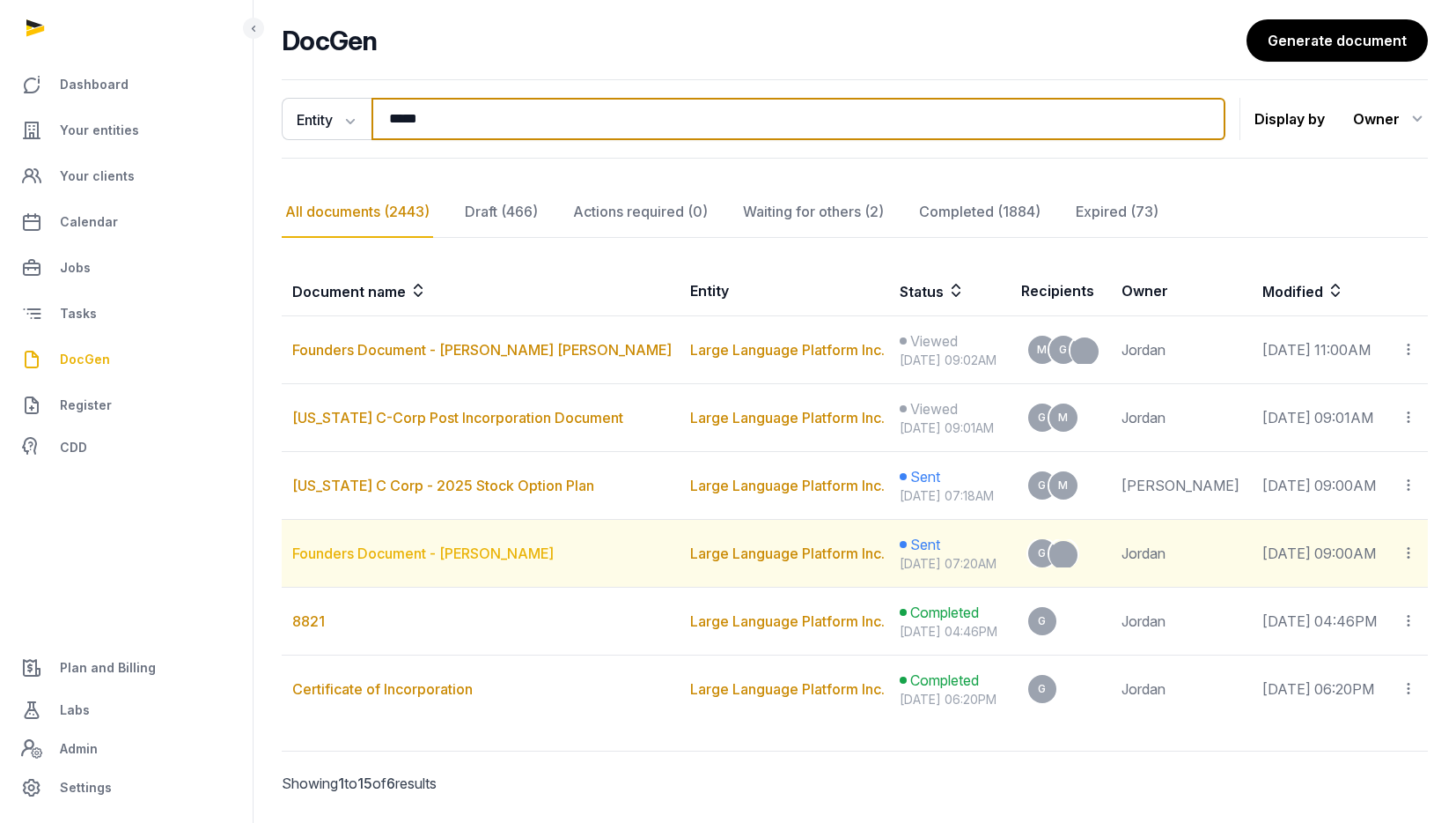
type input "*****"
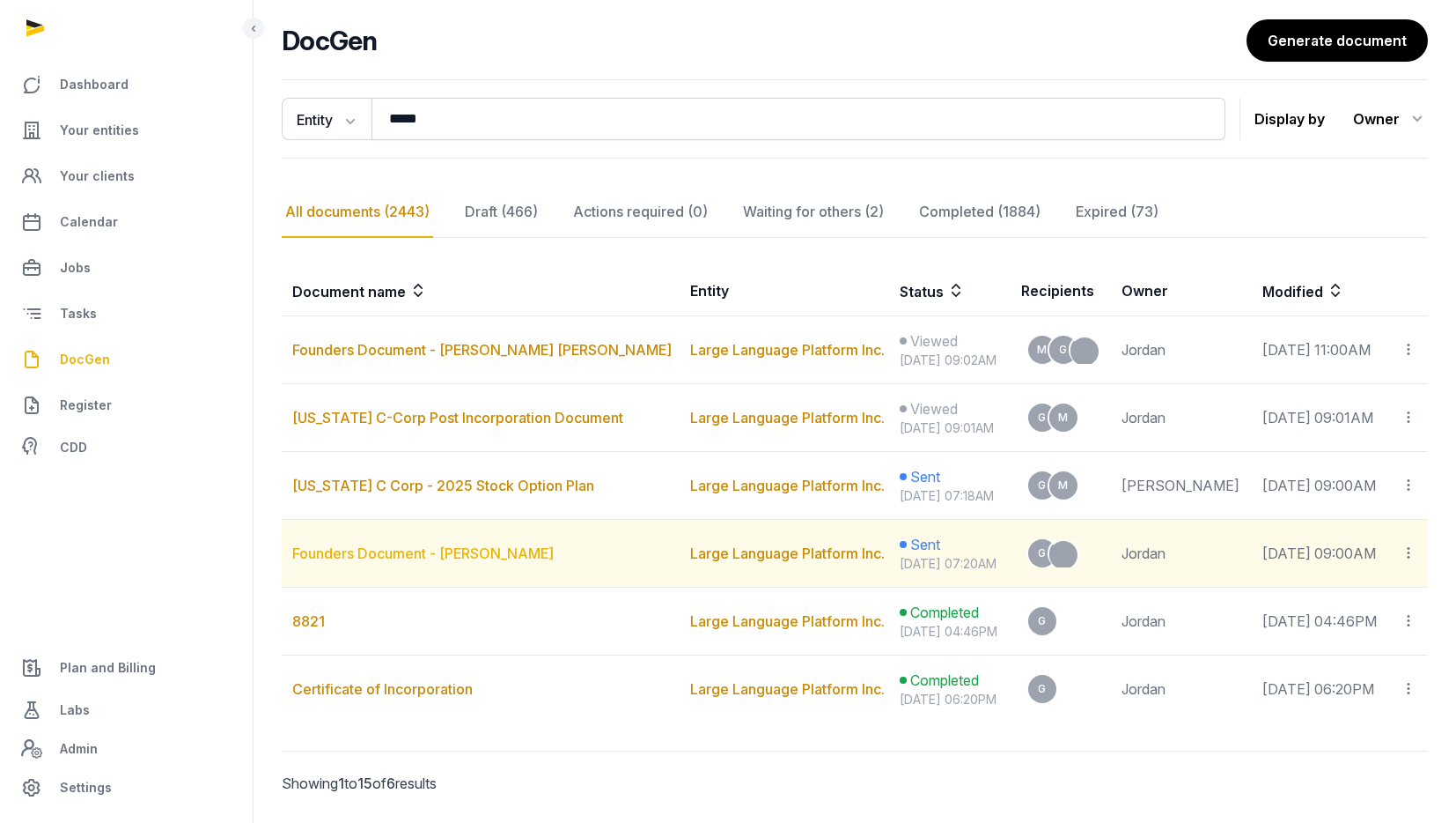
click at [523, 554] on link "Founders Document - [PERSON_NAME]" at bounding box center [422, 554] width 261 height 18
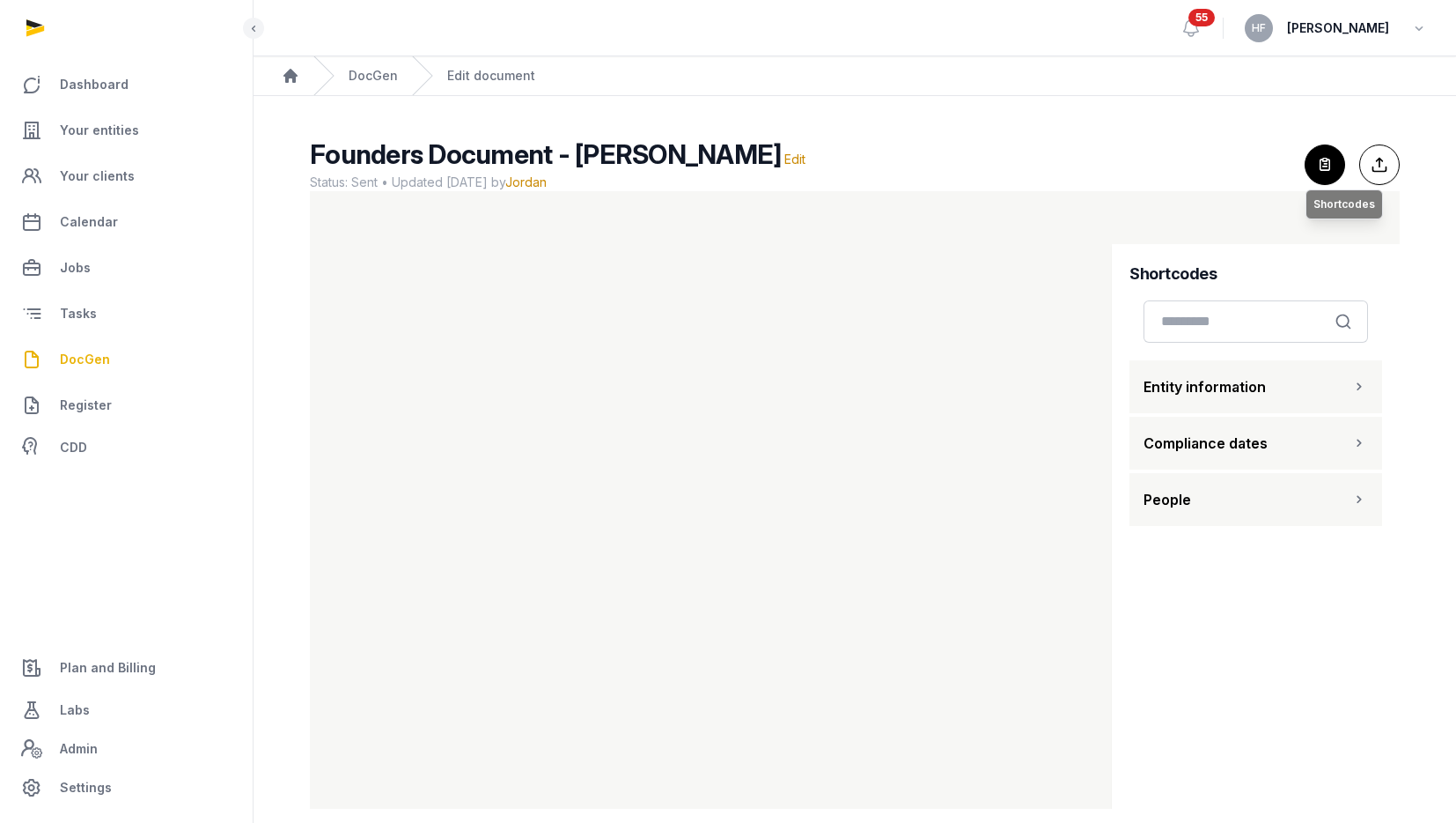
click at [1318, 160] on icon "button" at bounding box center [1325, 164] width 38 height 38
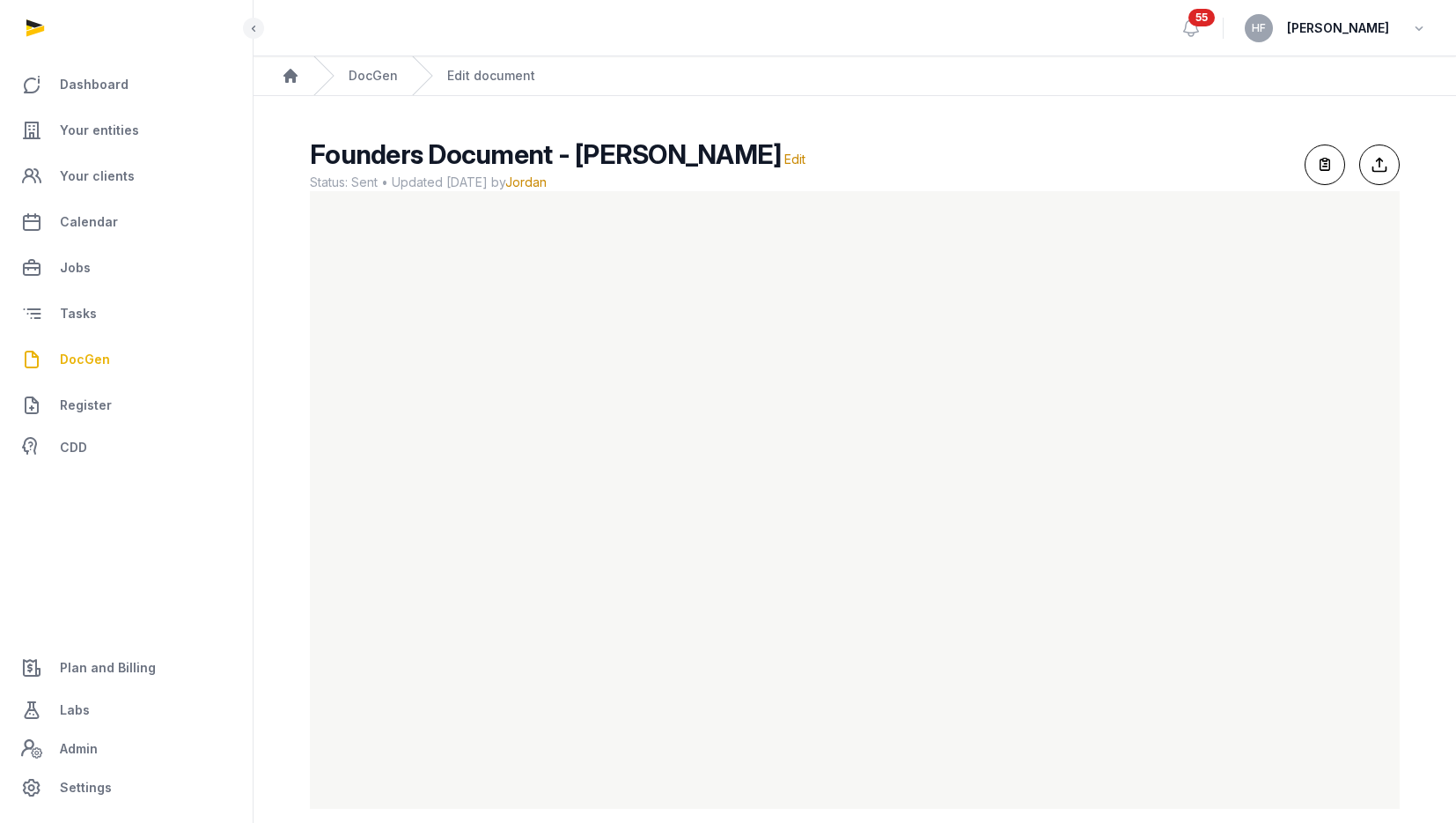
scroll to position [21, 0]
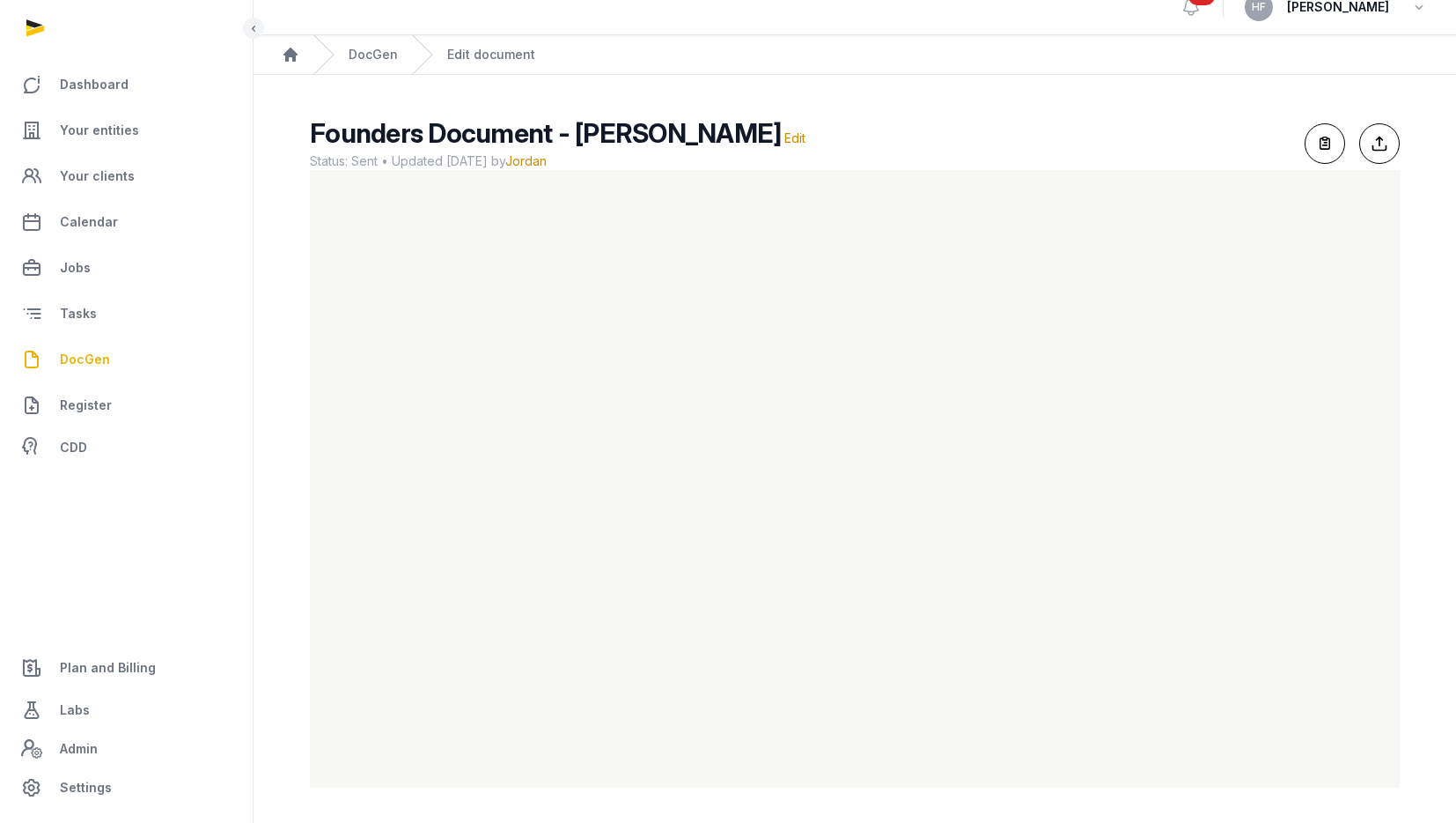
click at [930, 125] on h2 "Founders Document - [PERSON_NAME] Edit" at bounding box center [800, 133] width 981 height 32
click at [377, 64] on div "DocGen" at bounding box center [356, 54] width 85 height 38
click at [374, 55] on link "DocGen" at bounding box center [373, 54] width 49 height 18
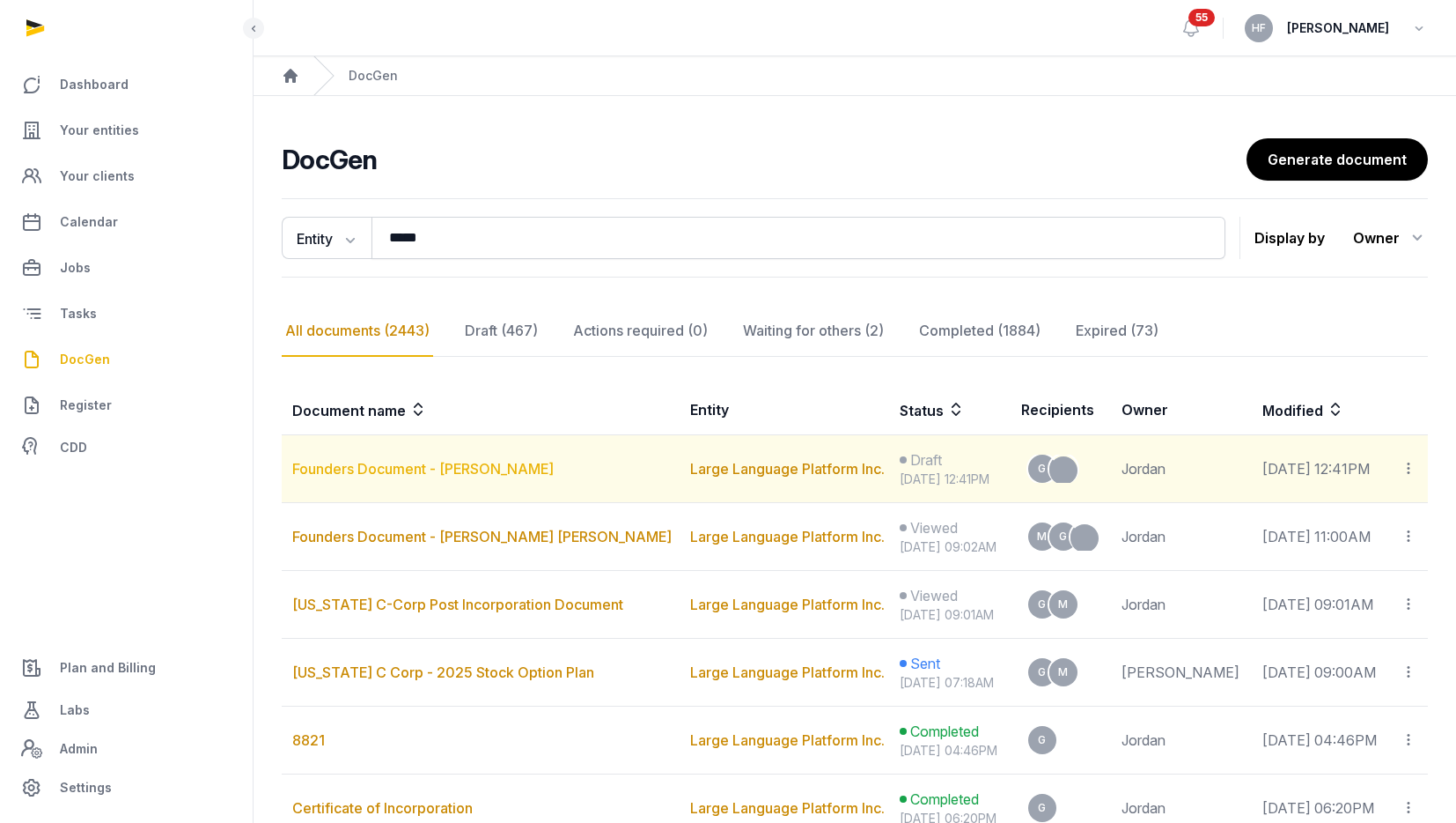
click at [543, 471] on link "Founders Document - [PERSON_NAME]" at bounding box center [422, 469] width 261 height 18
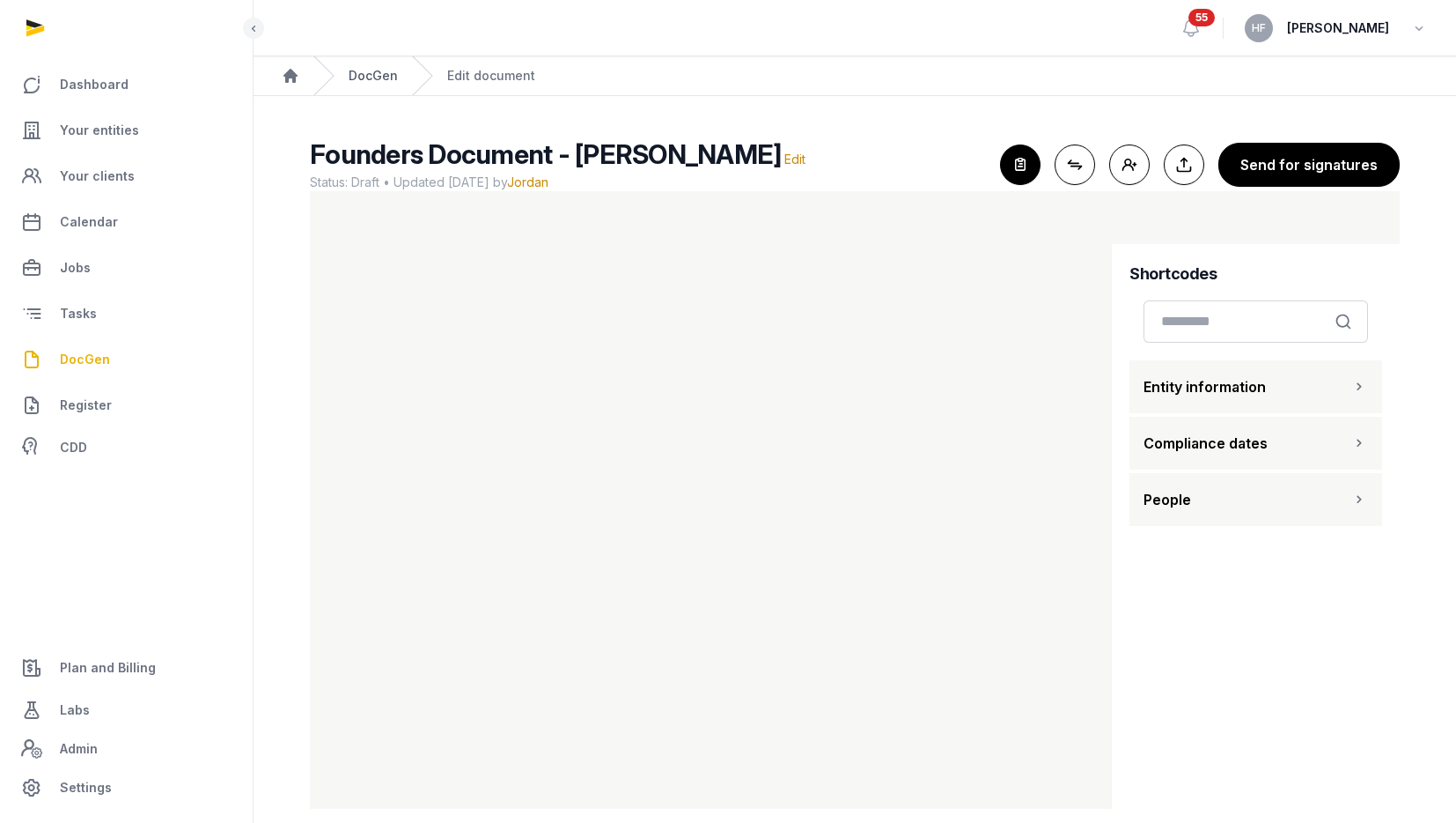
click at [366, 74] on link "DocGen" at bounding box center [373, 76] width 49 height 18
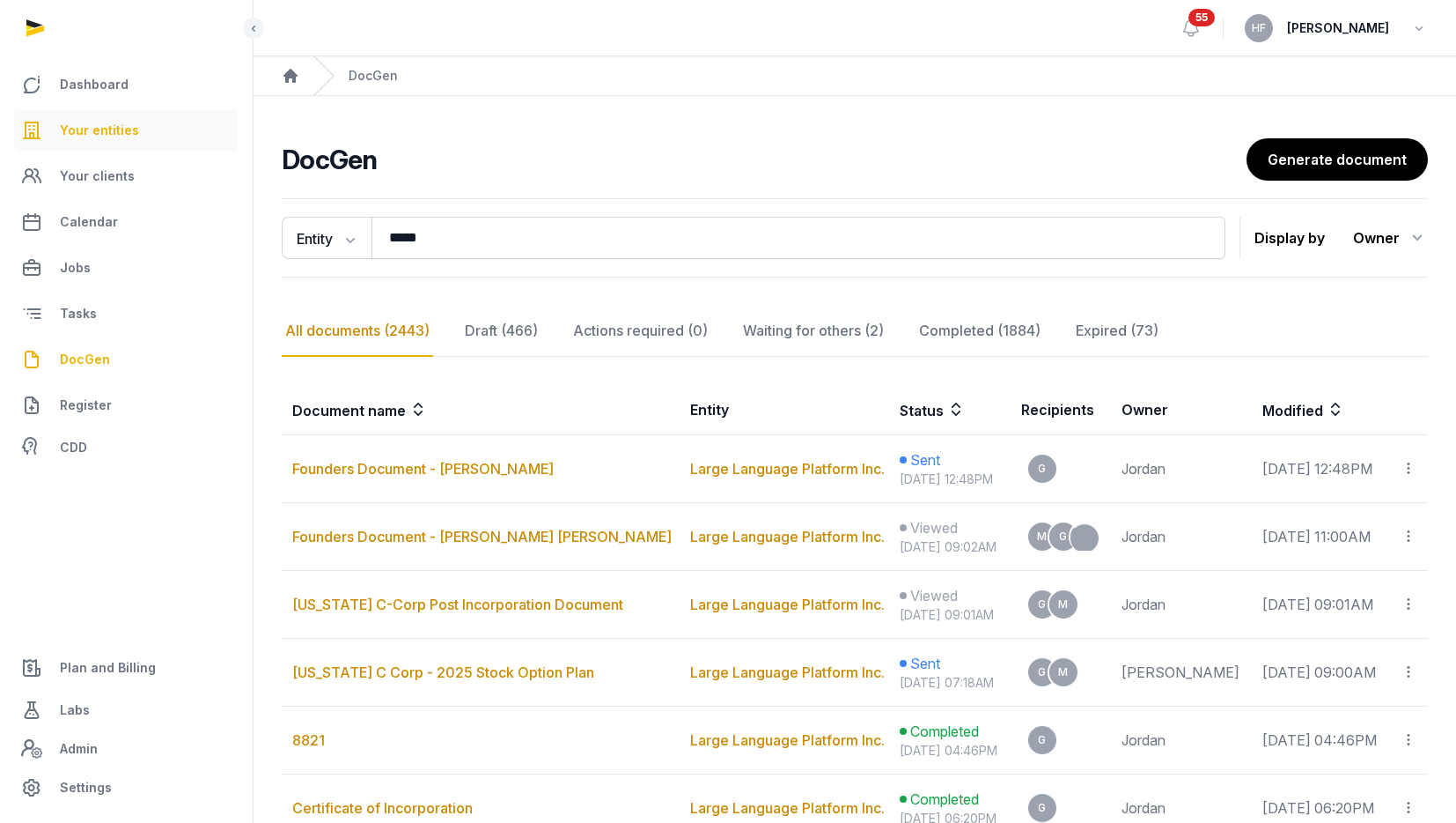
click at [128, 128] on span "Your entities" at bounding box center [100, 129] width 79 height 21
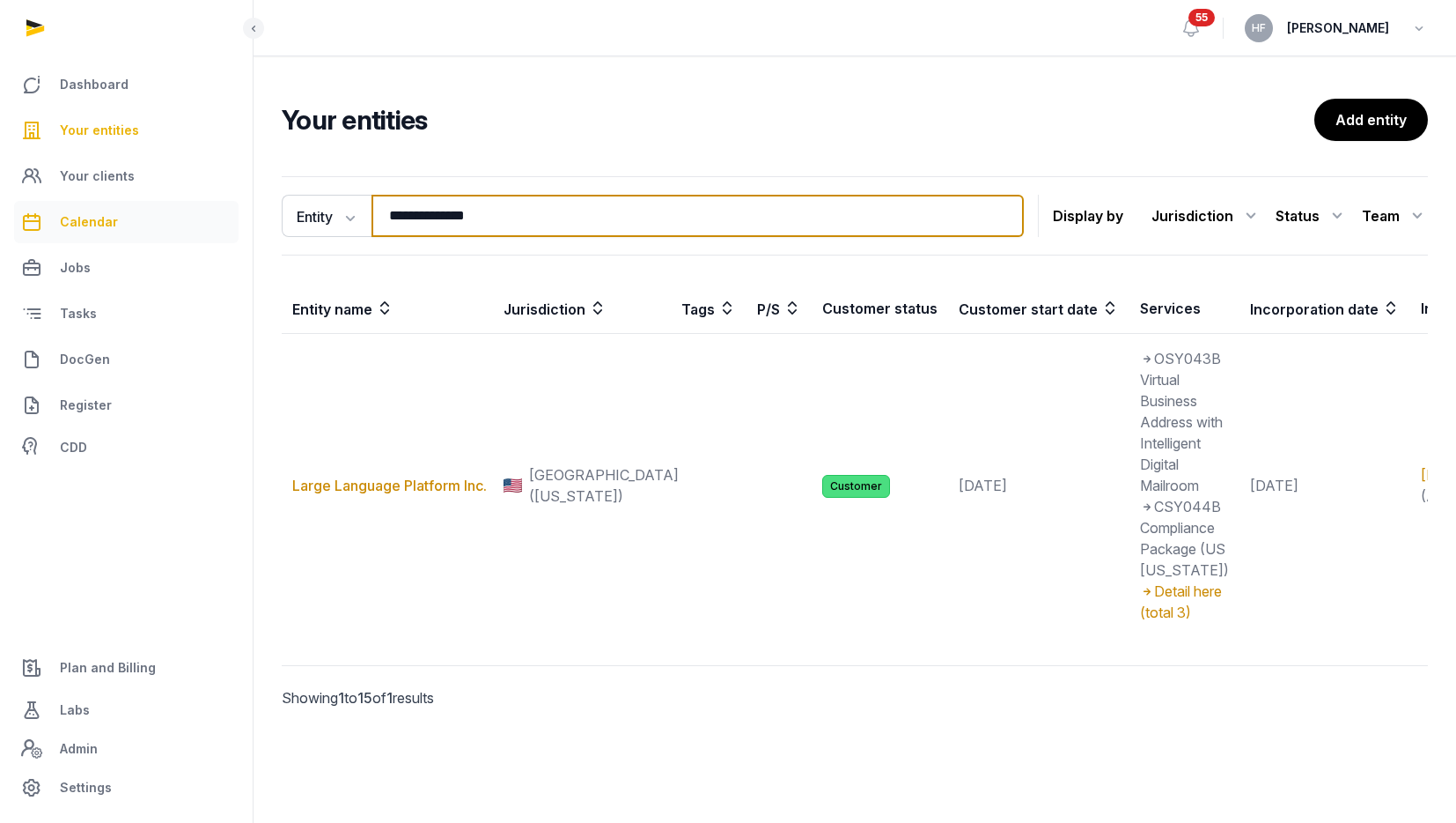
drag, startPoint x: 547, startPoint y: 217, endPoint x: 158, endPoint y: 213, distance: 389.0
click at [169, 213] on div "**********" at bounding box center [728, 412] width 1456 height 823
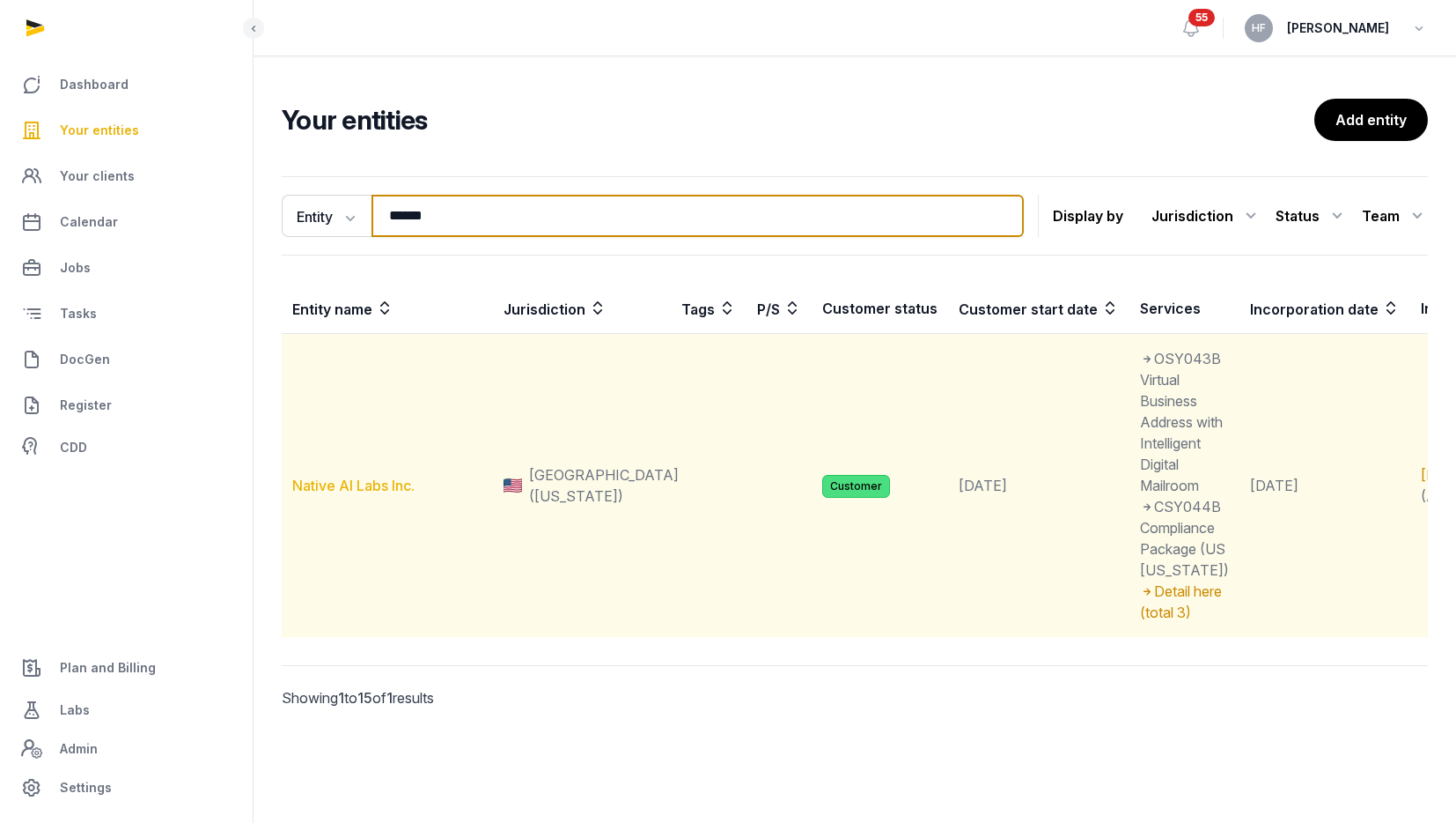
type input "******"
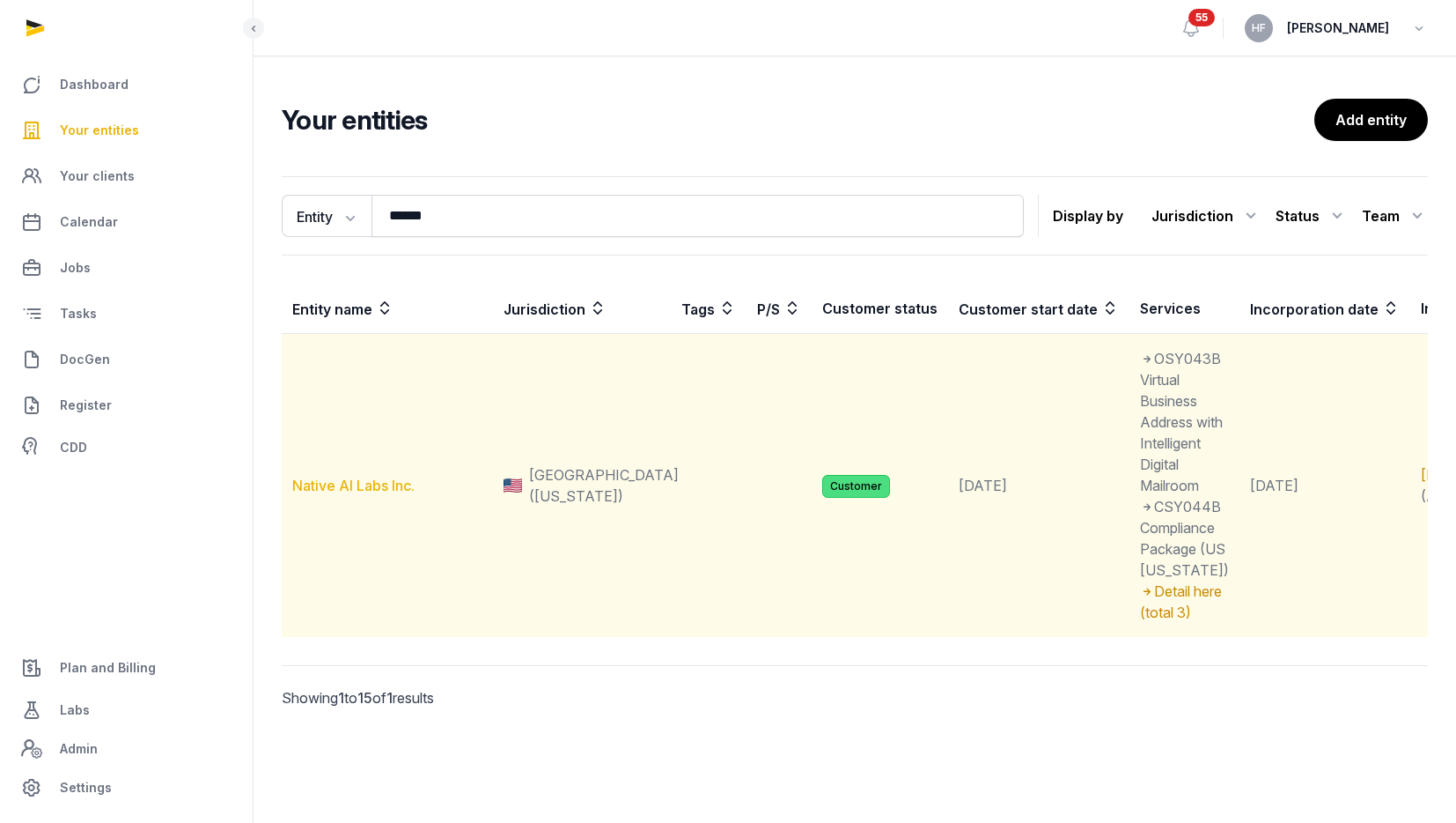
click at [363, 494] on link "Native AI Labs Inc." at bounding box center [353, 486] width 122 height 18
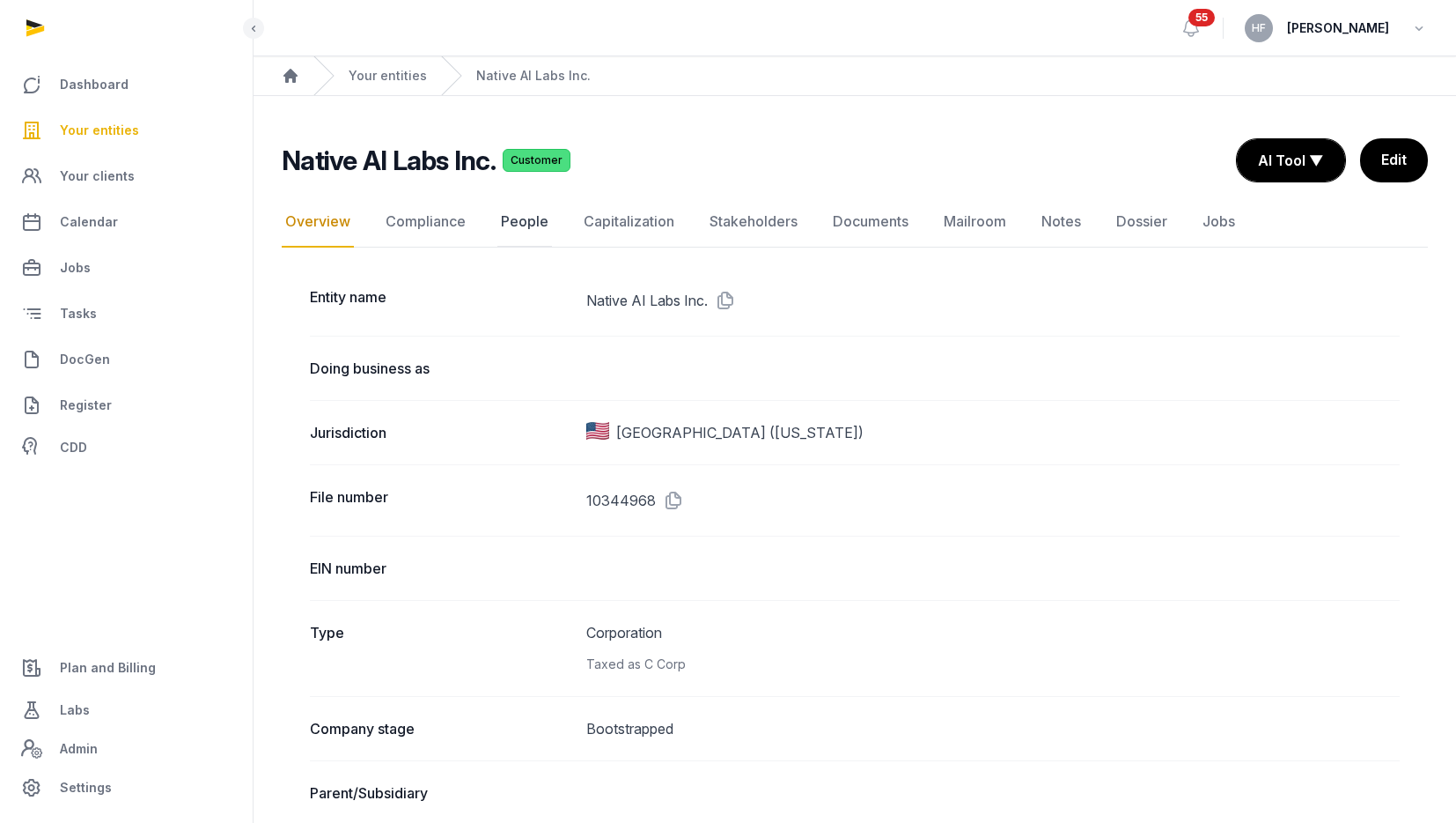
click at [517, 219] on link "People" at bounding box center [524, 222] width 54 height 51
